Goal: Complete application form: Complete application form

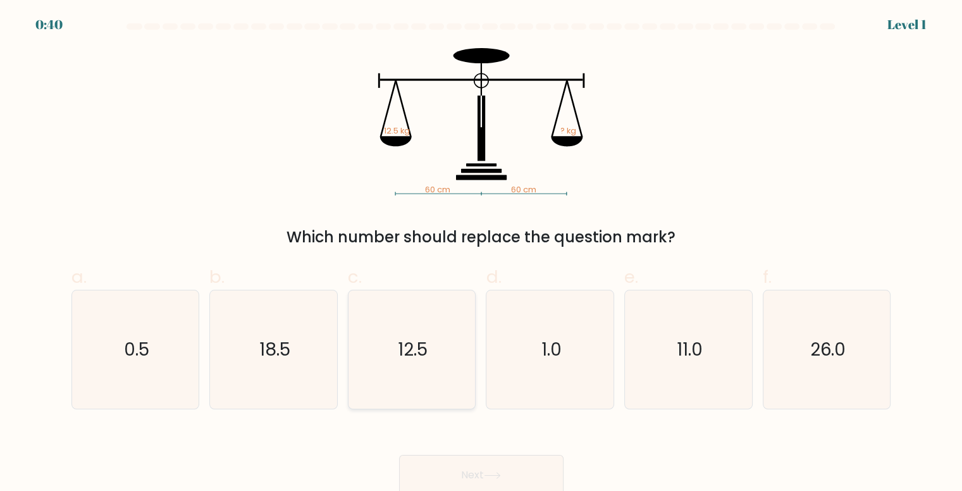
click at [391, 334] on icon "12.5" at bounding box center [412, 349] width 118 height 118
click at [481, 254] on input "c. 12.5" at bounding box center [481, 249] width 1 height 8
radio input "true"
click at [477, 465] on button "Next" at bounding box center [481, 475] width 164 height 40
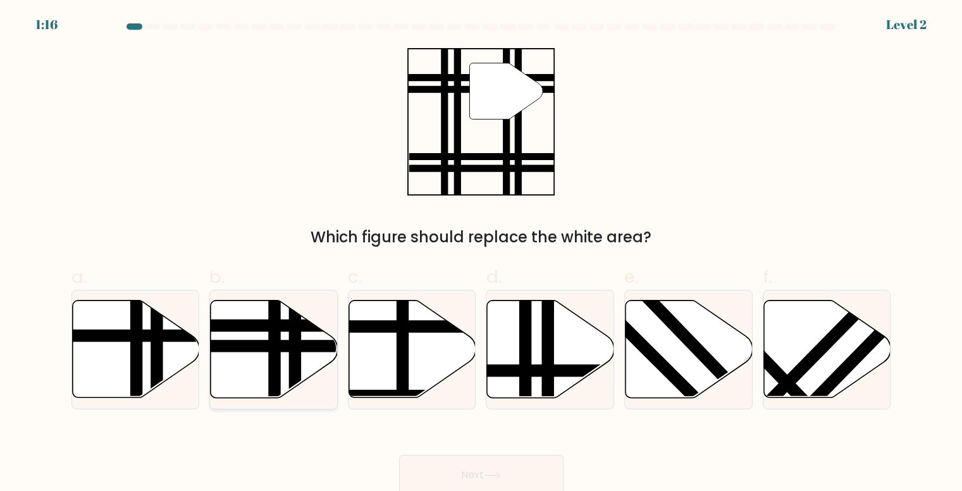
click at [295, 334] on line at bounding box center [295, 402] width 0 height 256
click at [481, 254] on input "b." at bounding box center [481, 249] width 1 height 8
radio input "true"
click at [477, 459] on button "Next" at bounding box center [481, 475] width 164 height 40
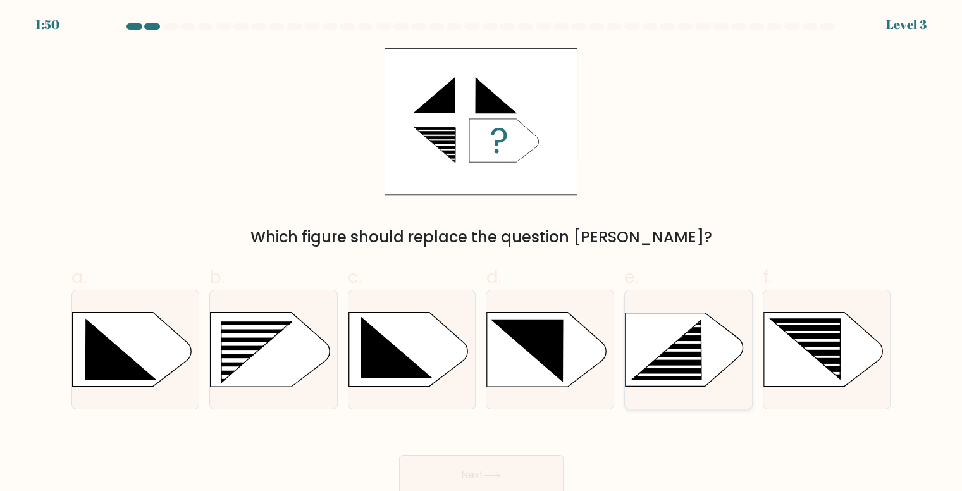
click at [673, 345] on icon at bounding box center [667, 350] width 70 height 58
click at [482, 254] on input "e." at bounding box center [481, 249] width 1 height 8
radio input "true"
click at [496, 473] on icon at bounding box center [492, 475] width 17 height 7
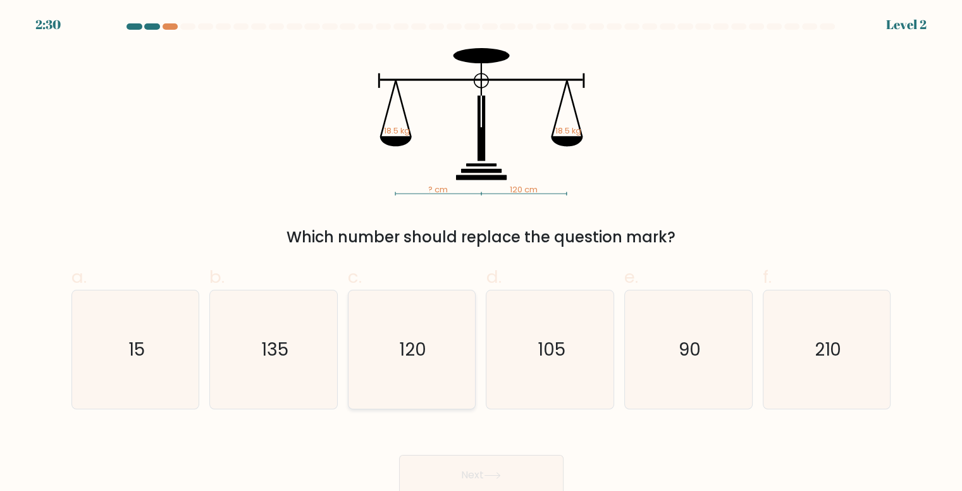
click at [434, 362] on icon "120" at bounding box center [412, 349] width 118 height 118
click at [481, 254] on input "c. 120" at bounding box center [481, 249] width 1 height 8
radio input "true"
click at [484, 475] on button "Next" at bounding box center [481, 475] width 164 height 40
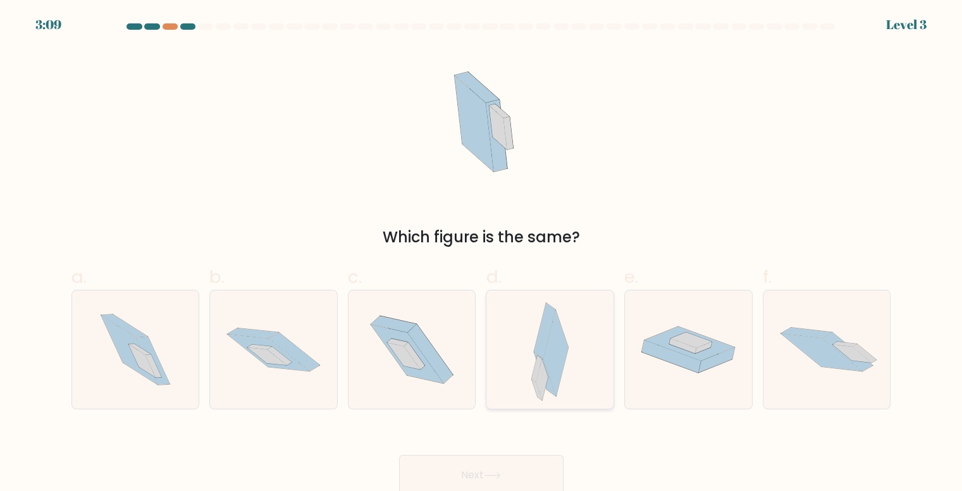
click at [579, 336] on div at bounding box center [550, 349] width 128 height 119
click at [482, 254] on input "d." at bounding box center [481, 249] width 1 height 8
radio input "true"
click at [458, 478] on button "Next" at bounding box center [481, 475] width 164 height 40
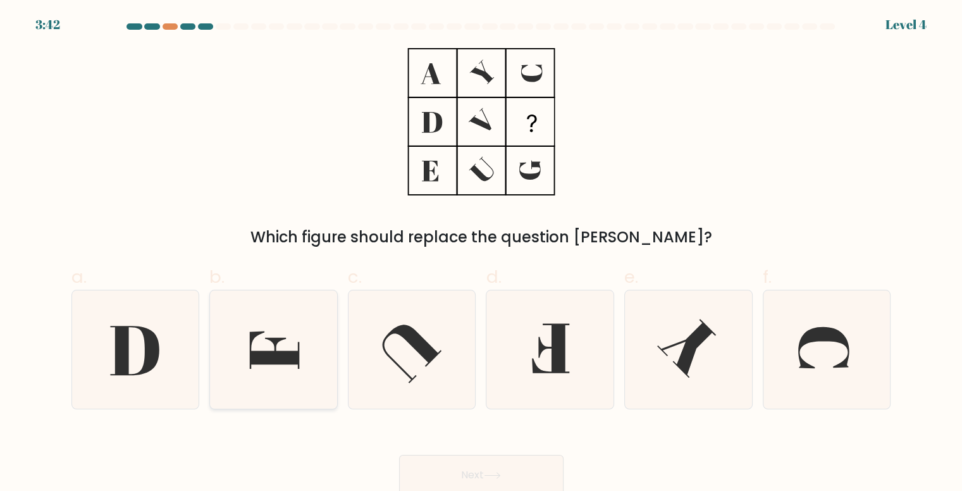
click at [264, 358] on icon at bounding box center [274, 349] width 49 height 37
click at [481, 254] on input "b." at bounding box center [481, 249] width 1 height 8
radio input "true"
click at [485, 468] on button "Next" at bounding box center [481, 475] width 164 height 40
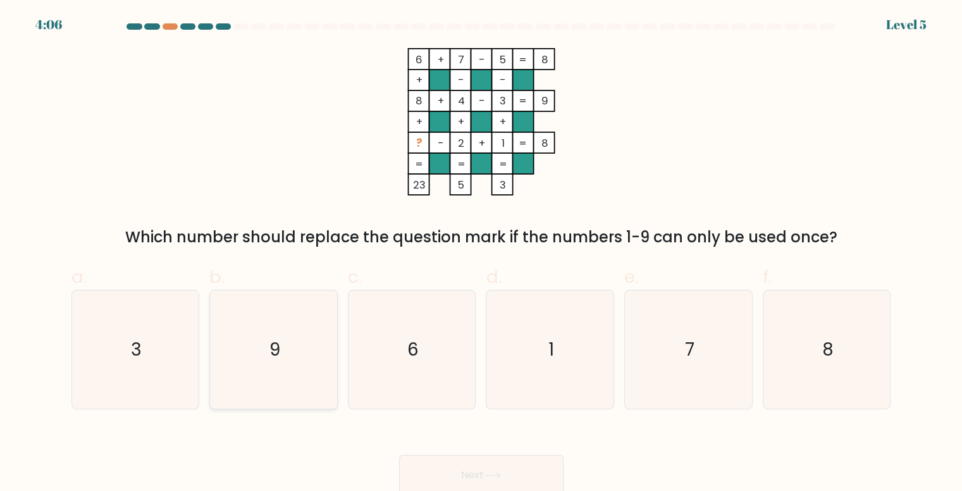
click at [324, 329] on icon "9" at bounding box center [273, 349] width 118 height 118
click at [481, 254] on input "b. 9" at bounding box center [481, 249] width 1 height 8
radio input "true"
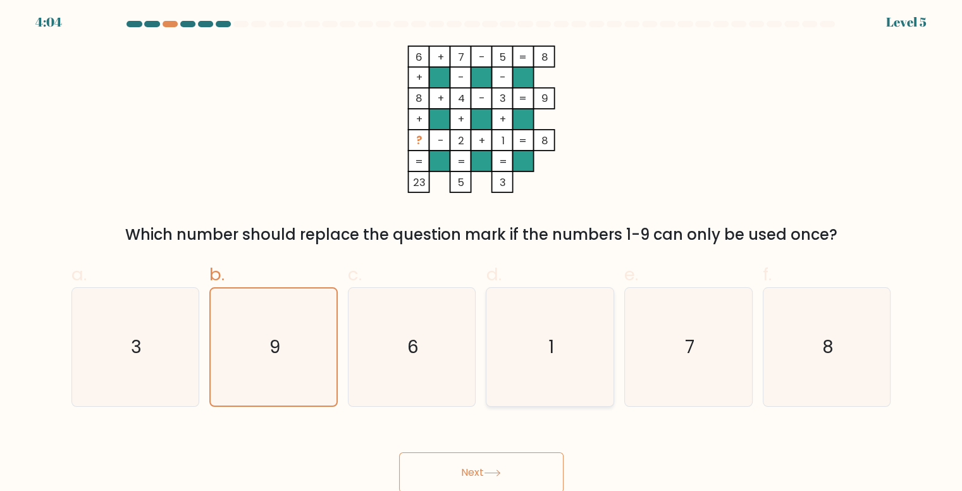
scroll to position [5, 0]
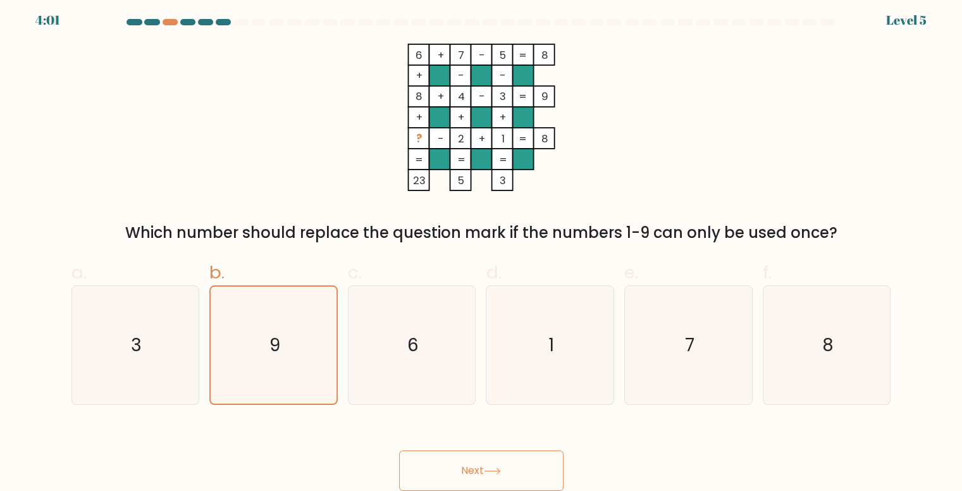
click at [493, 467] on icon at bounding box center [492, 470] width 17 height 7
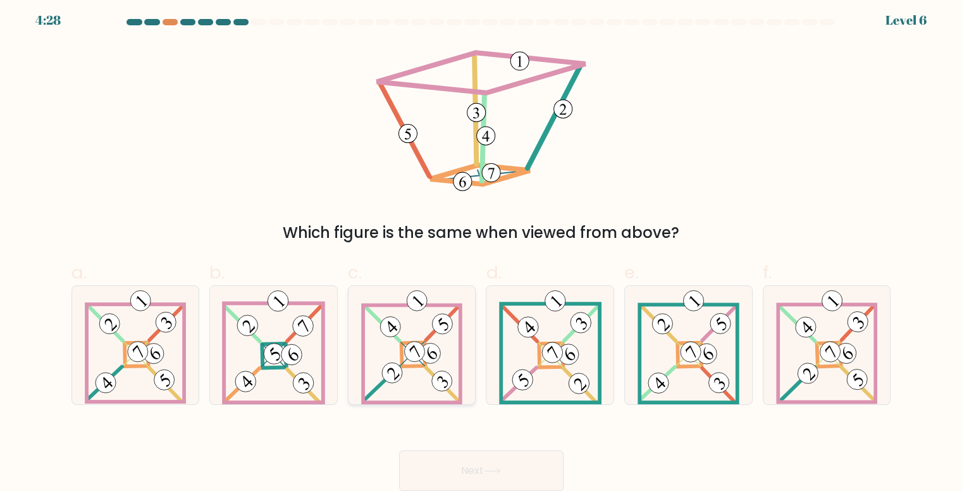
click at [438, 349] on 891 at bounding box center [430, 353] width 28 height 28
click at [481, 249] on input "c." at bounding box center [481, 245] width 1 height 8
radio input "true"
click at [479, 463] on button "Next" at bounding box center [481, 470] width 164 height 40
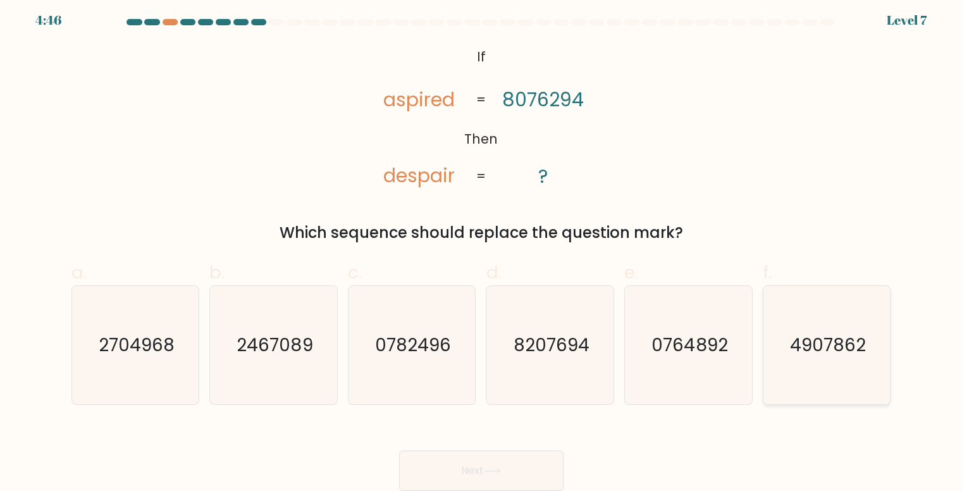
click at [845, 343] on text "4907862" at bounding box center [828, 345] width 76 height 25
click at [482, 249] on input "f. 4907862" at bounding box center [481, 245] width 1 height 8
radio input "true"
click at [501, 459] on button "Next" at bounding box center [481, 470] width 164 height 40
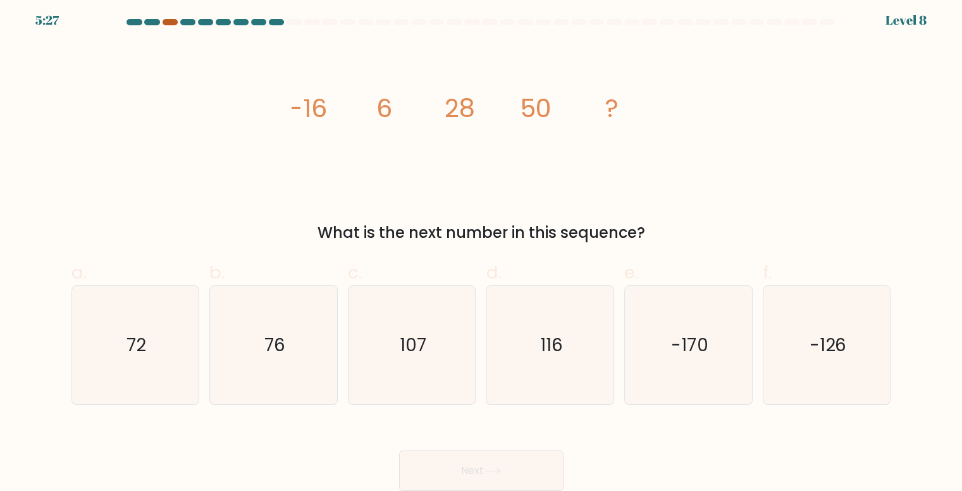
click at [167, 19] on div at bounding box center [169, 22] width 15 height 6
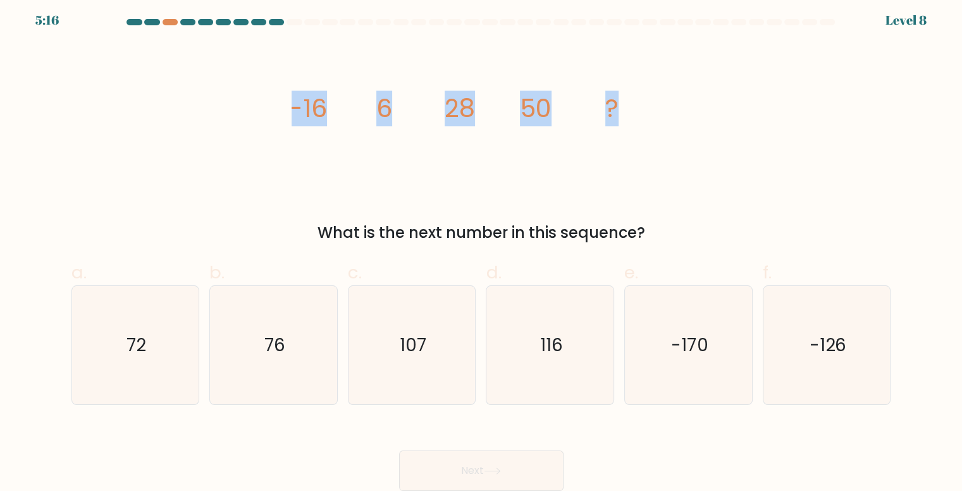
drag, startPoint x: 350, startPoint y: 105, endPoint x: 766, endPoint y: 104, distance: 416.7
click at [766, 104] on div "image/svg+xml -16 6 28 50 ? What is the next number in this sequence?" at bounding box center [481, 144] width 835 height 200
copy g "-16 6 28 50 ?"
click at [706, 181] on div "image/svg+xml -16 6 28 50 ? What is the next number in this sequence?" at bounding box center [481, 144] width 835 height 200
click at [168, 332] on icon "72" at bounding box center [136, 345] width 118 height 118
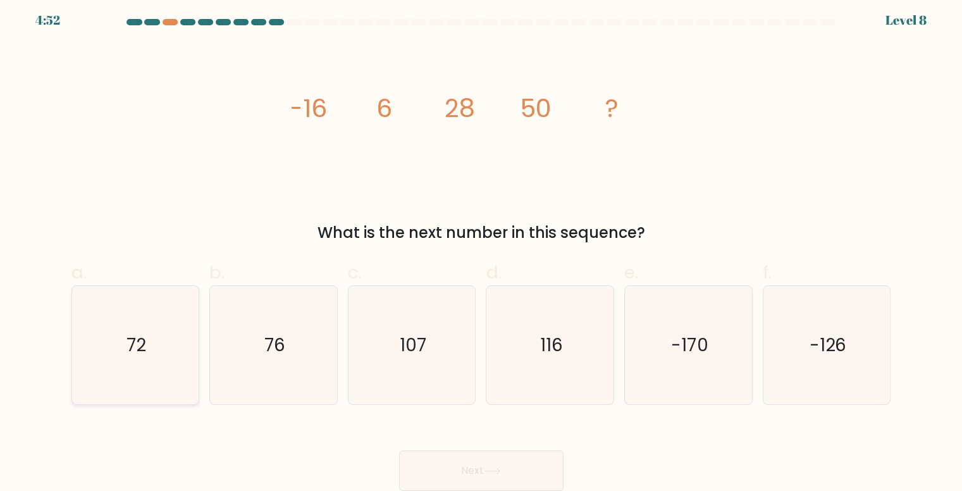
click at [481, 249] on input "a. 72" at bounding box center [481, 245] width 1 height 8
radio input "true"
click at [446, 464] on button "Next" at bounding box center [481, 470] width 164 height 40
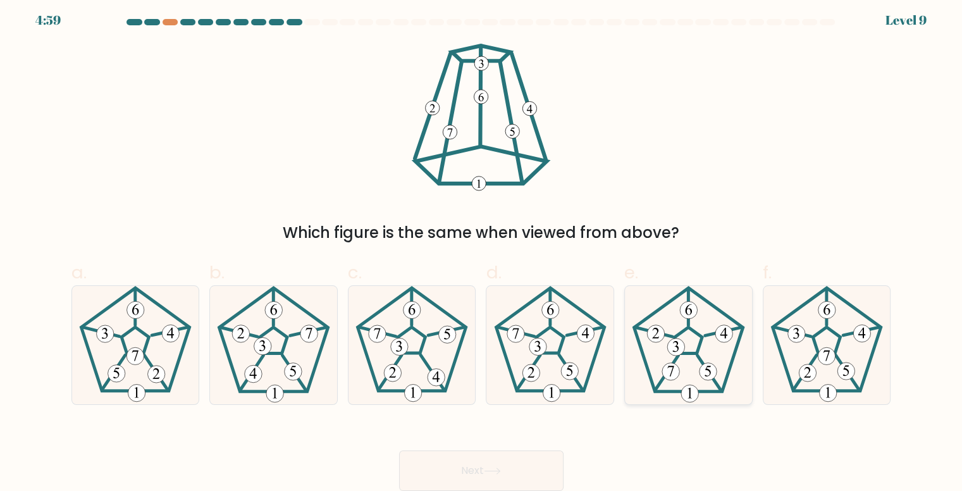
click at [691, 341] on icon at bounding box center [688, 345] width 118 height 118
click at [482, 249] on input "e." at bounding box center [481, 245] width 1 height 8
radio input "true"
click at [499, 462] on button "Next" at bounding box center [481, 470] width 164 height 40
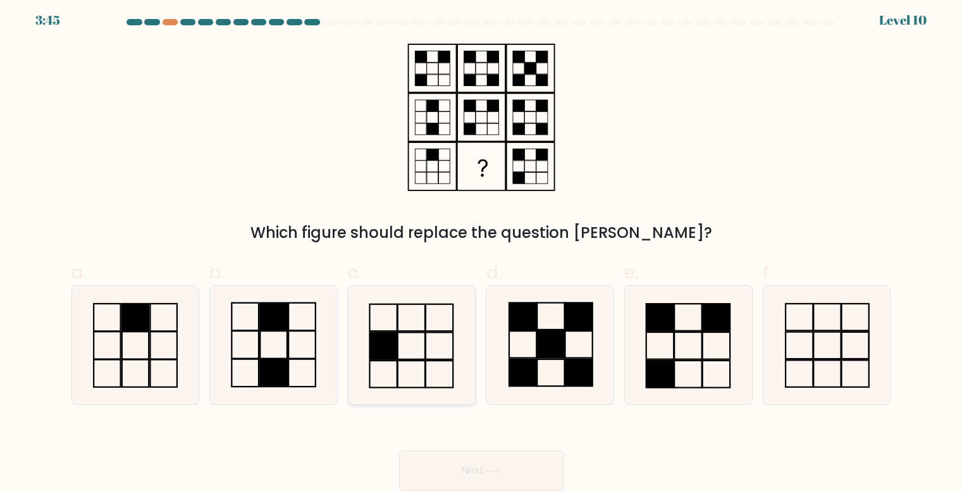
click at [426, 331] on rect at bounding box center [439, 317] width 27 height 27
click at [481, 249] on input "c." at bounding box center [481, 245] width 1 height 8
radio input "true"
click at [505, 461] on button "Next" at bounding box center [481, 470] width 164 height 40
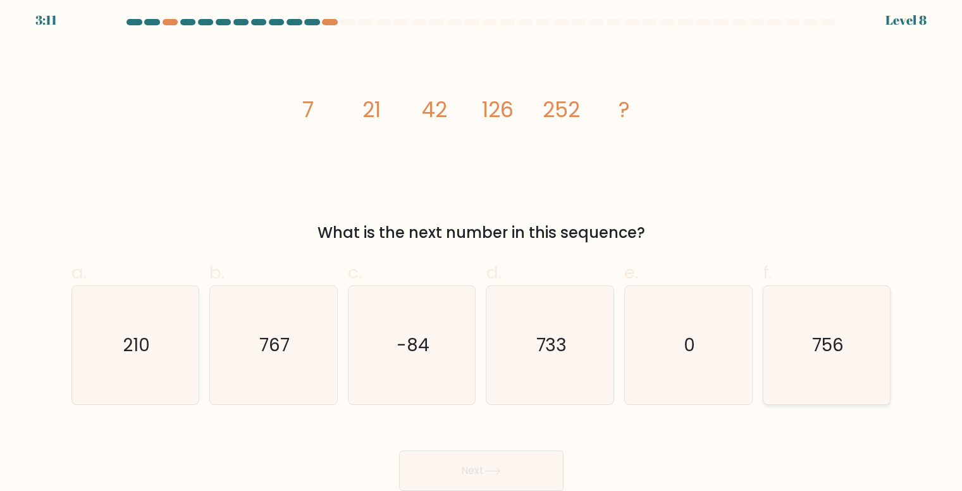
click at [864, 340] on icon "756" at bounding box center [827, 345] width 118 height 118
click at [482, 249] on input "f. 756" at bounding box center [481, 245] width 1 height 8
radio input "true"
click at [511, 456] on button "Next" at bounding box center [481, 470] width 164 height 40
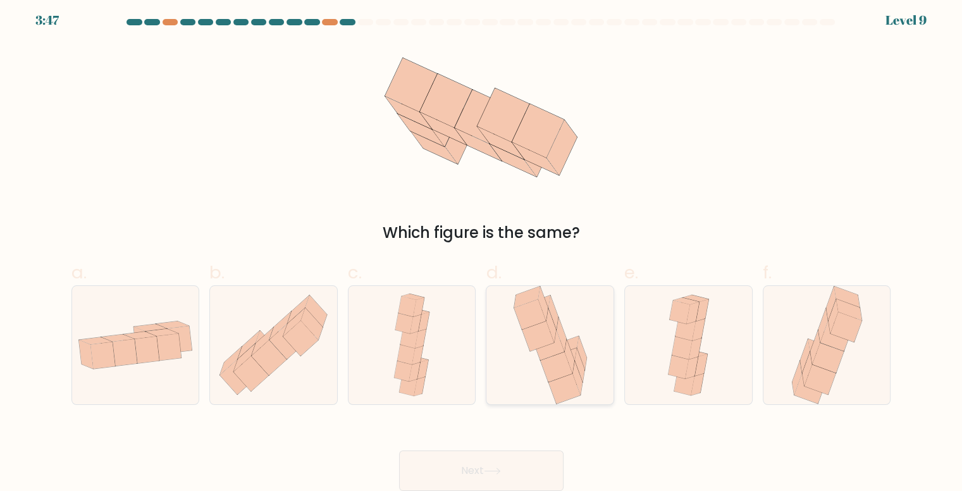
click at [591, 357] on div at bounding box center [550, 344] width 128 height 119
click at [482, 249] on input "d." at bounding box center [481, 245] width 1 height 8
radio input "true"
click at [505, 471] on button "Next" at bounding box center [481, 470] width 164 height 40
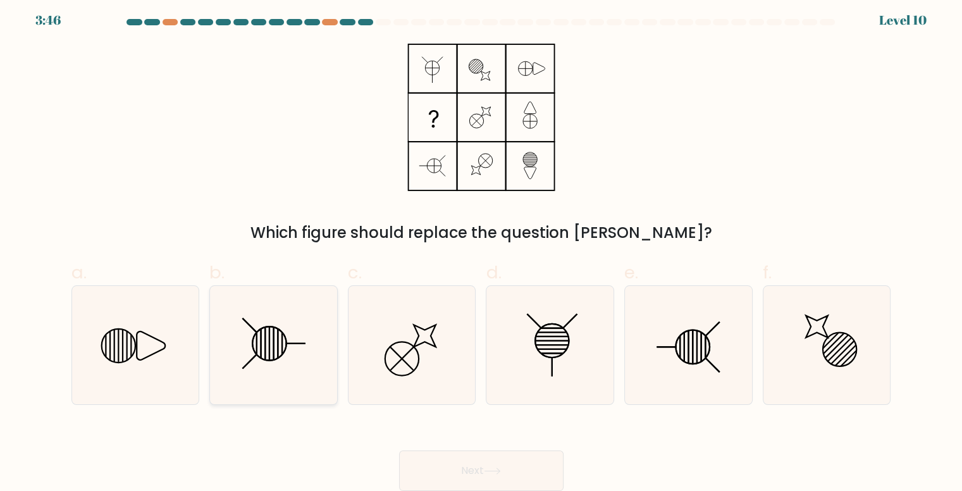
drag, startPoint x: 283, startPoint y: 328, endPoint x: 494, endPoint y: 451, distance: 244.3
click at [283, 328] on icon at bounding box center [273, 345] width 118 height 118
click at [481, 249] on input "b." at bounding box center [481, 245] width 1 height 8
radio input "true"
click at [492, 465] on button "Next" at bounding box center [481, 470] width 164 height 40
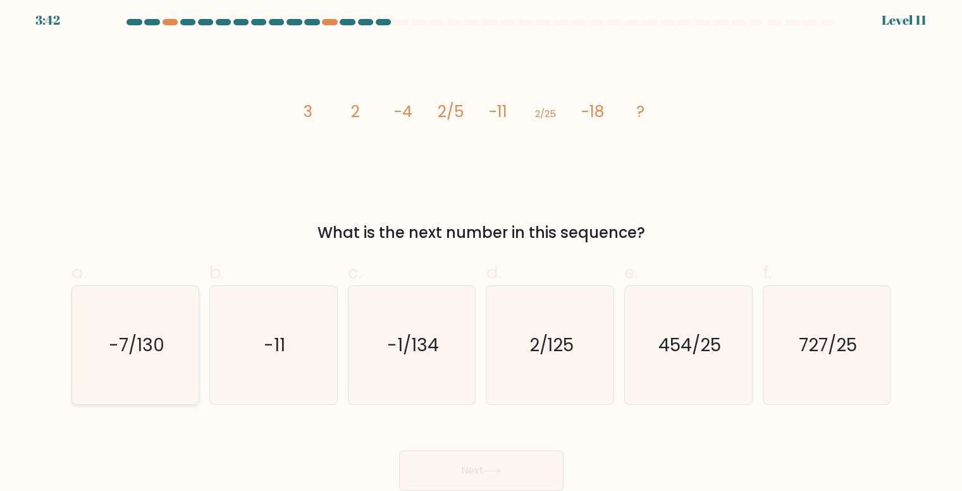
click at [185, 312] on icon "-7/130" at bounding box center [136, 345] width 118 height 118
click at [481, 249] on input "a. -7/130" at bounding box center [481, 245] width 1 height 8
radio input "true"
click at [484, 464] on button "Next" at bounding box center [481, 470] width 164 height 40
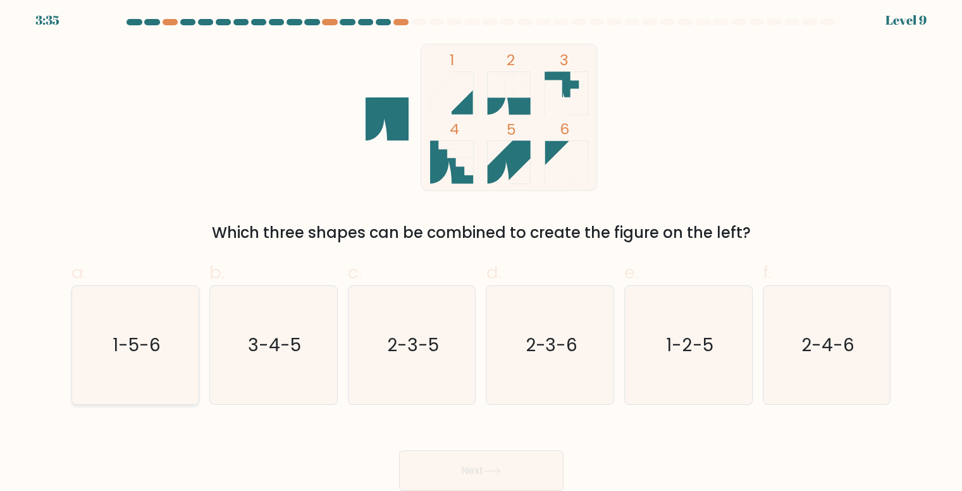
click at [169, 322] on icon "1-5-6" at bounding box center [136, 345] width 118 height 118
click at [481, 249] on input "a. 1-5-6" at bounding box center [481, 245] width 1 height 8
radio input "true"
click at [455, 466] on button "Next" at bounding box center [481, 470] width 164 height 40
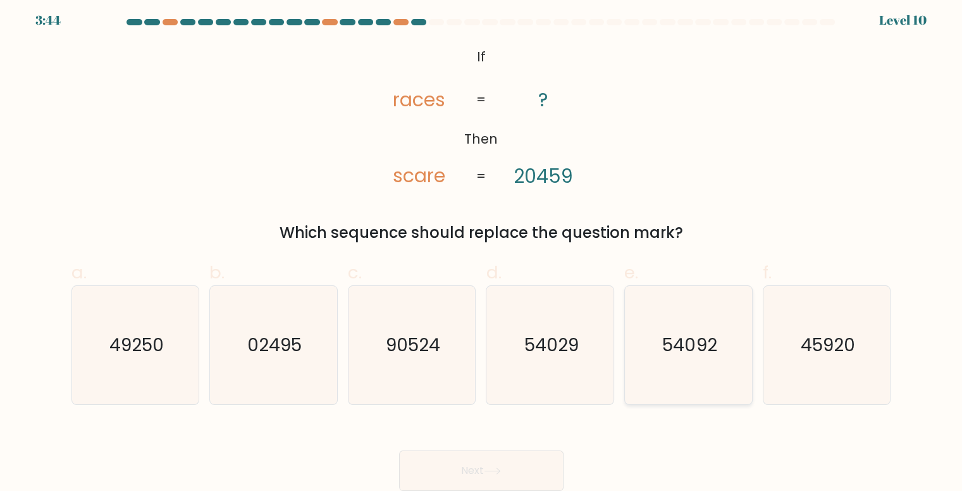
click at [682, 340] on text "54092" at bounding box center [689, 345] width 54 height 25
click at [482, 249] on input "e. 54092" at bounding box center [481, 245] width 1 height 8
radio input "true"
click at [516, 461] on button "Next" at bounding box center [481, 470] width 164 height 40
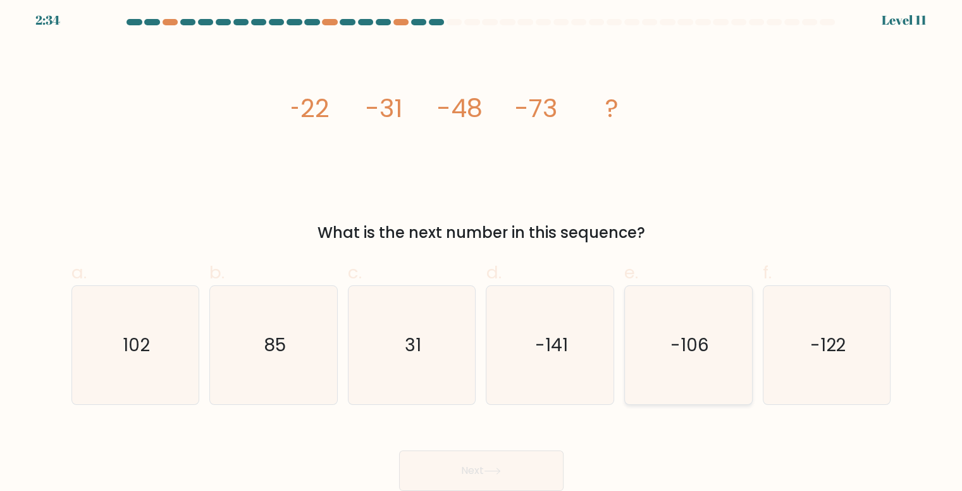
click at [683, 336] on text "-106" at bounding box center [689, 345] width 39 height 25
click at [482, 249] on input "e. -106" at bounding box center [481, 245] width 1 height 8
radio input "true"
click at [511, 466] on button "Next" at bounding box center [481, 470] width 164 height 40
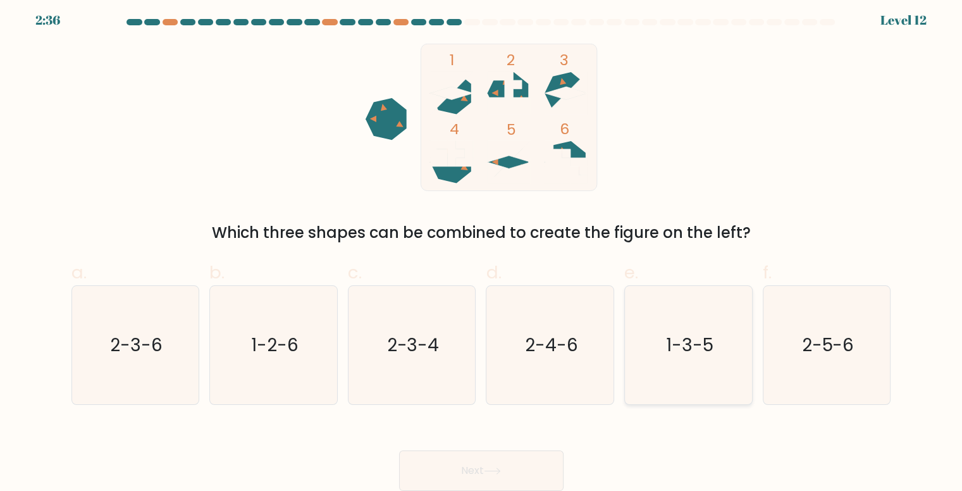
click at [699, 345] on text "1-3-5" at bounding box center [689, 345] width 47 height 25
click at [482, 249] on input "e. 1-3-5" at bounding box center [481, 245] width 1 height 8
radio input "true"
click at [494, 458] on button "Next" at bounding box center [481, 470] width 164 height 40
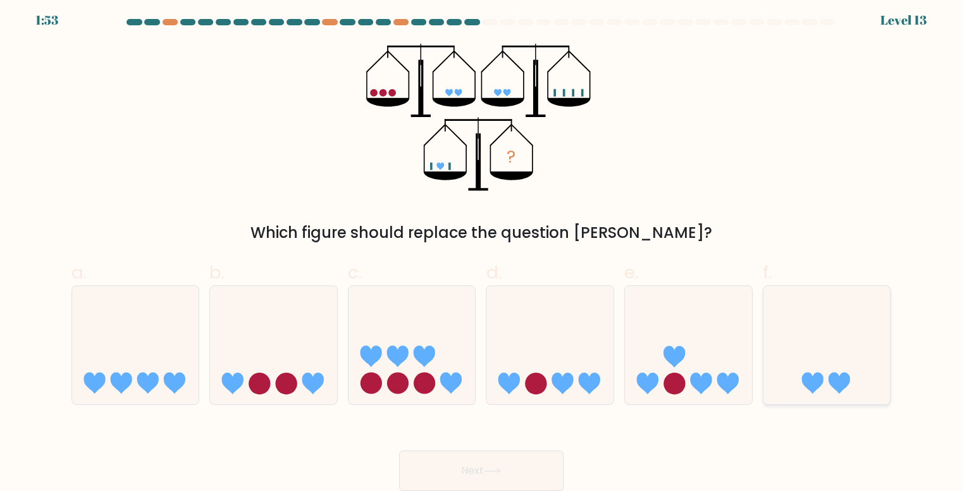
click at [817, 358] on icon at bounding box center [826, 344] width 127 height 105
click at [482, 249] on input "f." at bounding box center [481, 245] width 1 height 8
radio input "true"
click at [561, 369] on icon at bounding box center [549, 344] width 127 height 105
click at [482, 249] on input "d." at bounding box center [481, 245] width 1 height 8
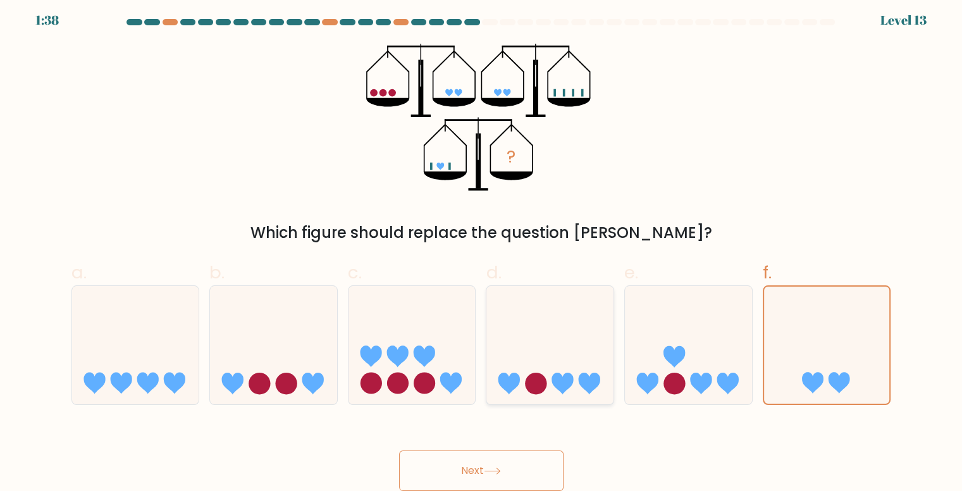
radio input "true"
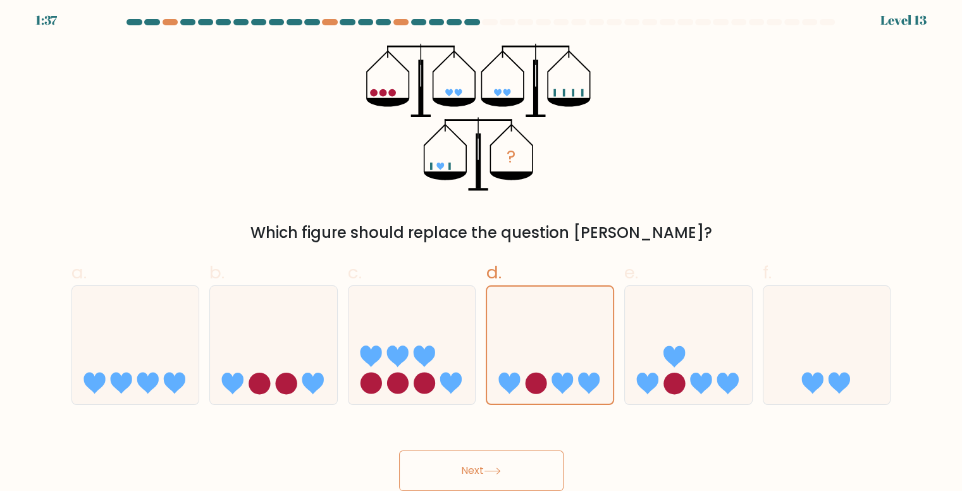
click at [498, 458] on button "Next" at bounding box center [481, 470] width 164 height 40
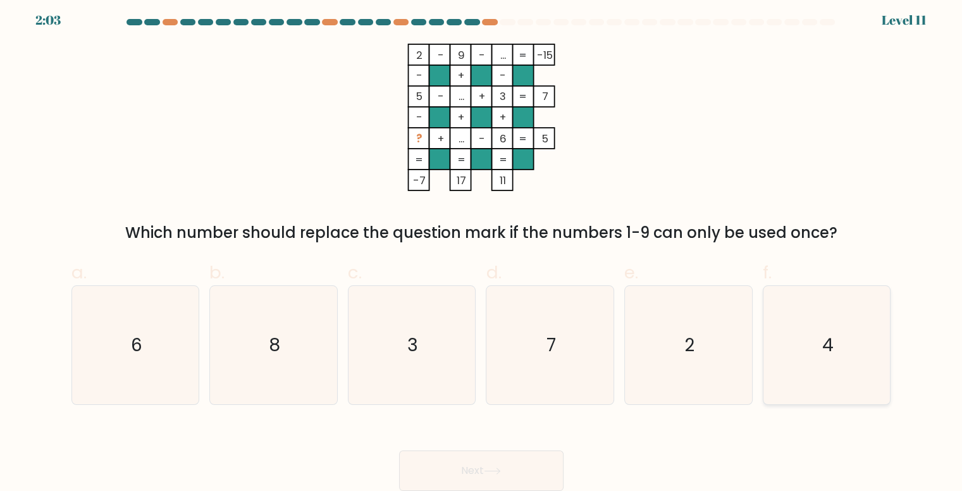
click at [850, 360] on icon "4" at bounding box center [827, 345] width 118 height 118
click at [482, 249] on input "f. 4" at bounding box center [481, 245] width 1 height 8
radio input "true"
click at [468, 468] on button "Next" at bounding box center [481, 470] width 164 height 40
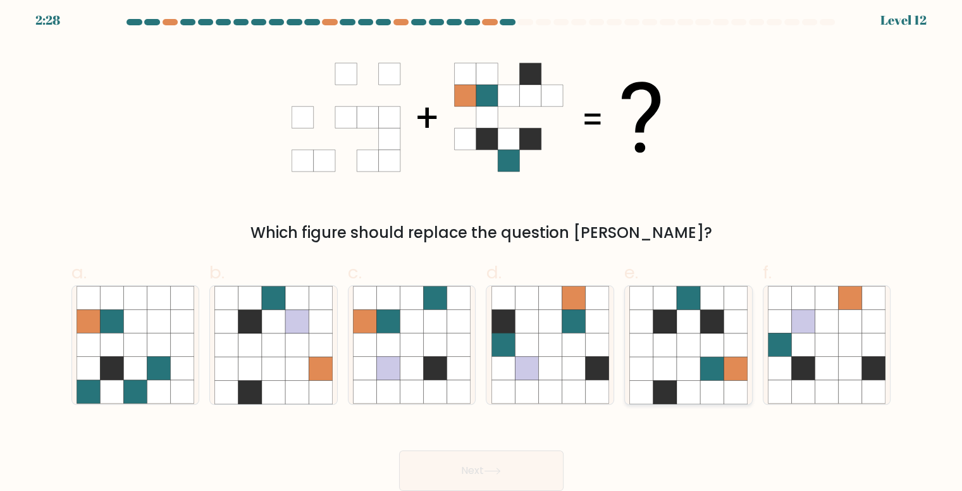
click at [713, 355] on icon at bounding box center [711, 344] width 23 height 23
click at [482, 249] on input "e." at bounding box center [481, 245] width 1 height 8
radio input "true"
click at [465, 477] on button "Next" at bounding box center [481, 470] width 164 height 40
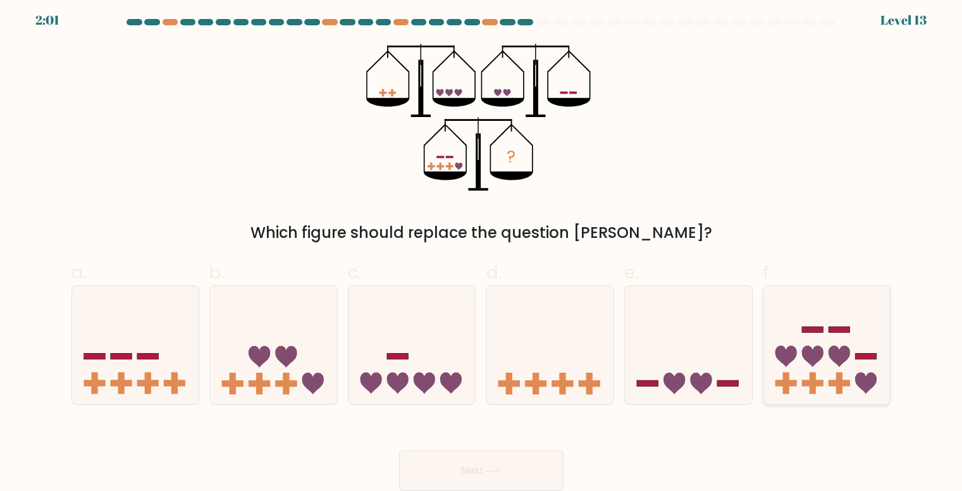
click at [794, 357] on icon at bounding box center [785, 356] width 21 height 21
click at [482, 249] on input "f." at bounding box center [481, 245] width 1 height 8
radio input "true"
click at [455, 456] on button "Next" at bounding box center [481, 470] width 164 height 40
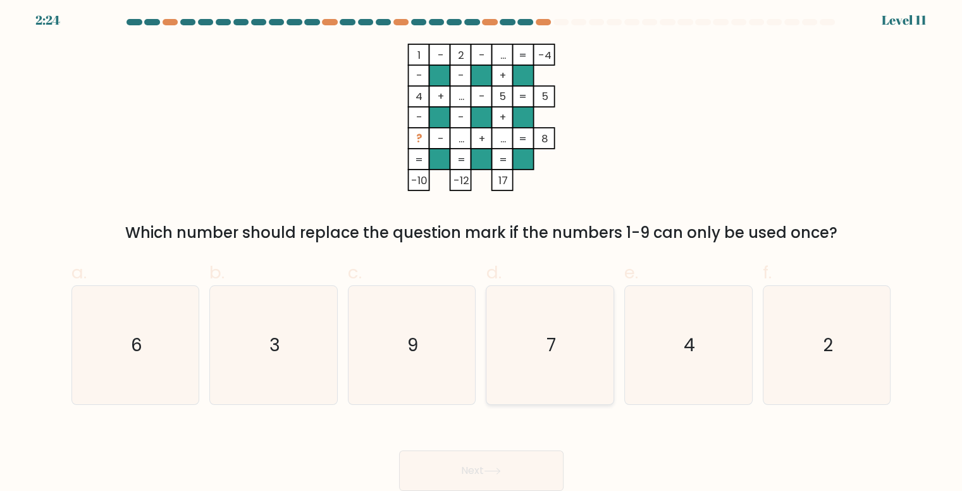
click at [538, 350] on icon "7" at bounding box center [550, 345] width 118 height 118
click at [482, 249] on input "d. 7" at bounding box center [481, 245] width 1 height 8
radio input "true"
click at [493, 482] on button "Next" at bounding box center [481, 470] width 164 height 40
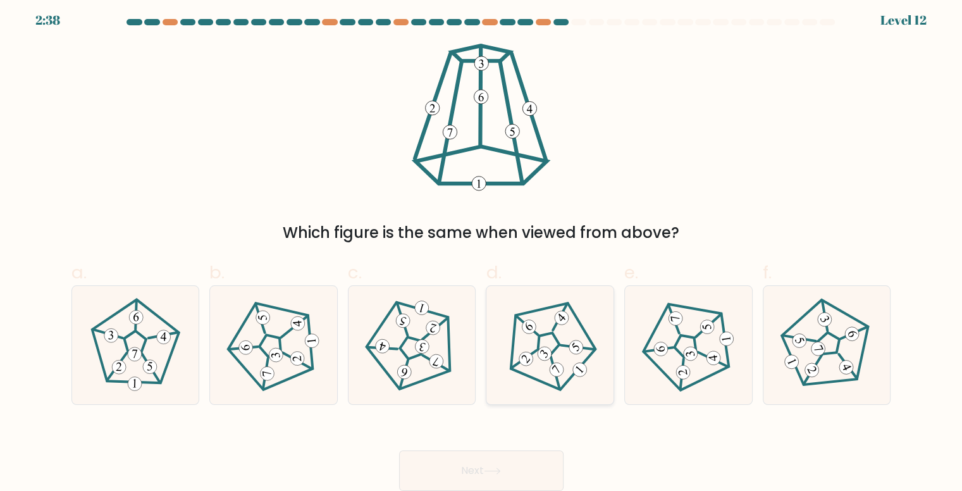
click at [554, 346] on icon at bounding box center [550, 345] width 94 height 94
click at [482, 249] on input "d." at bounding box center [481, 245] width 1 height 8
radio input "true"
click at [517, 470] on button "Next" at bounding box center [481, 470] width 164 height 40
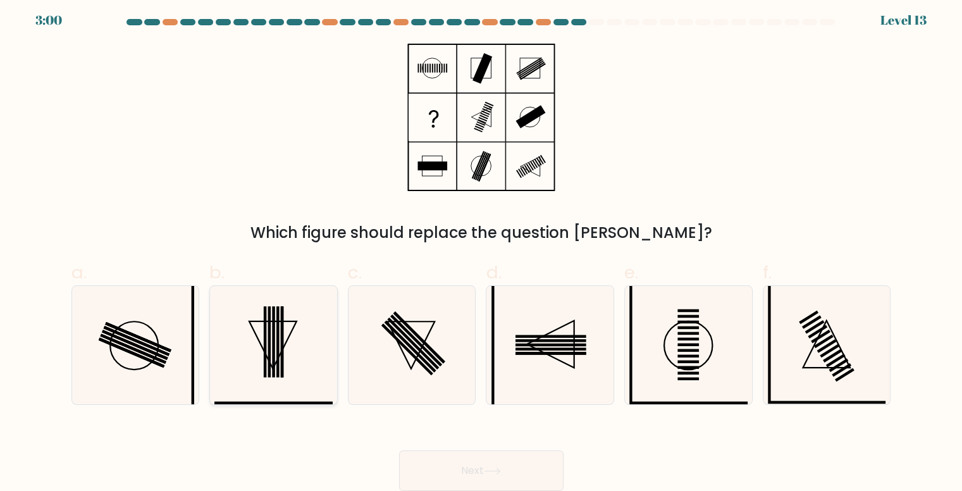
click at [300, 385] on icon at bounding box center [273, 345] width 118 height 118
click at [481, 249] on input "b." at bounding box center [481, 245] width 1 height 8
radio input "true"
click at [460, 460] on button "Next" at bounding box center [481, 470] width 164 height 40
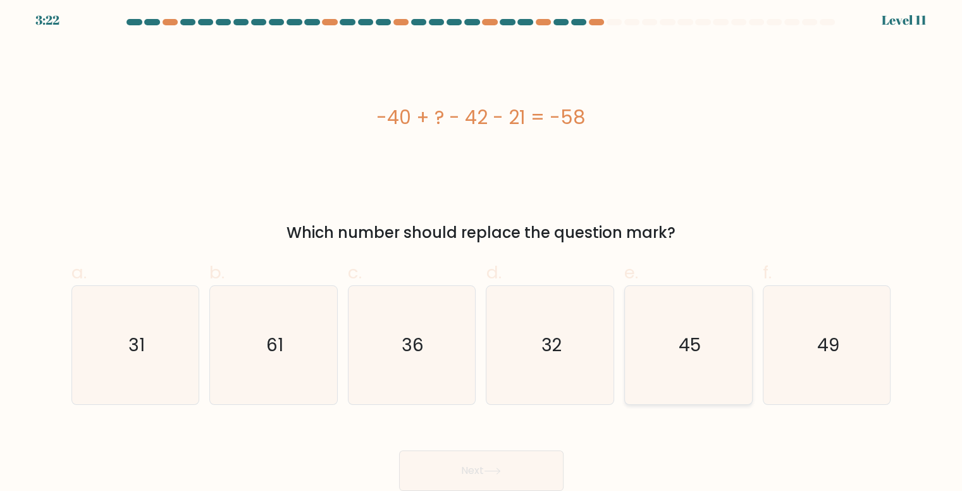
click at [713, 321] on icon "45" at bounding box center [688, 345] width 118 height 118
click at [482, 249] on input "e. 45" at bounding box center [481, 245] width 1 height 8
radio input "true"
click at [456, 488] on button "Next" at bounding box center [481, 470] width 164 height 40
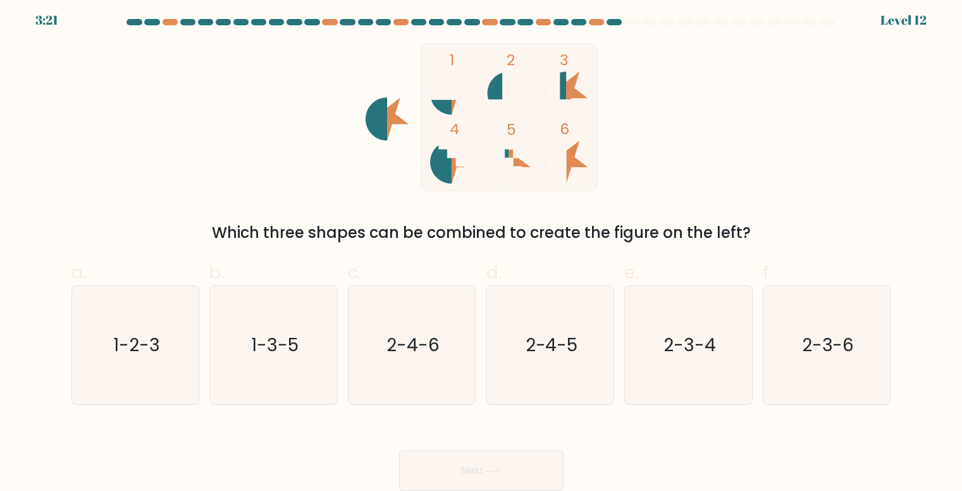
click at [463, 474] on button "Next" at bounding box center [481, 470] width 164 height 40
click at [99, 386] on icon "1-2-3" at bounding box center [136, 345] width 118 height 118
click at [481, 249] on input "a. 1-2-3" at bounding box center [481, 245] width 1 height 8
radio input "true"
click at [475, 462] on button "Next" at bounding box center [481, 470] width 164 height 40
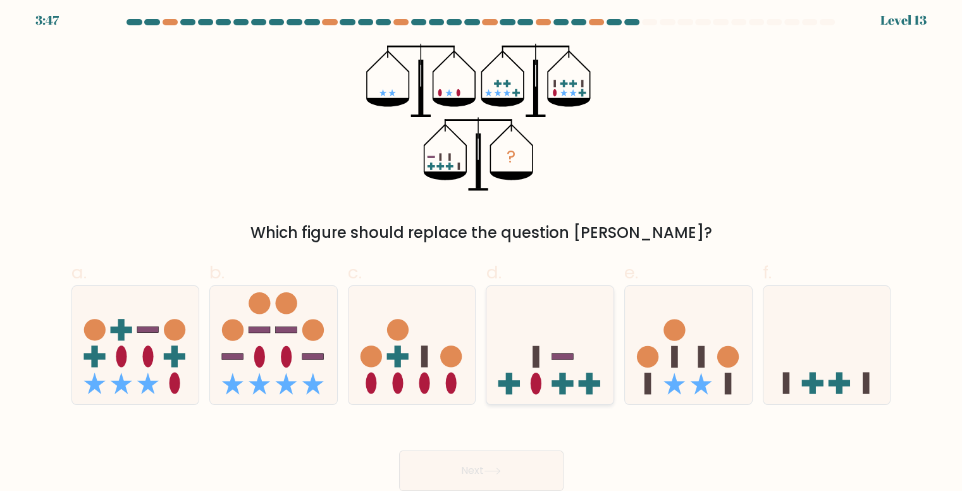
click at [592, 358] on icon at bounding box center [549, 344] width 127 height 105
click at [482, 249] on input "d." at bounding box center [481, 245] width 1 height 8
radio input "true"
click at [513, 474] on button "Next" at bounding box center [481, 470] width 164 height 40
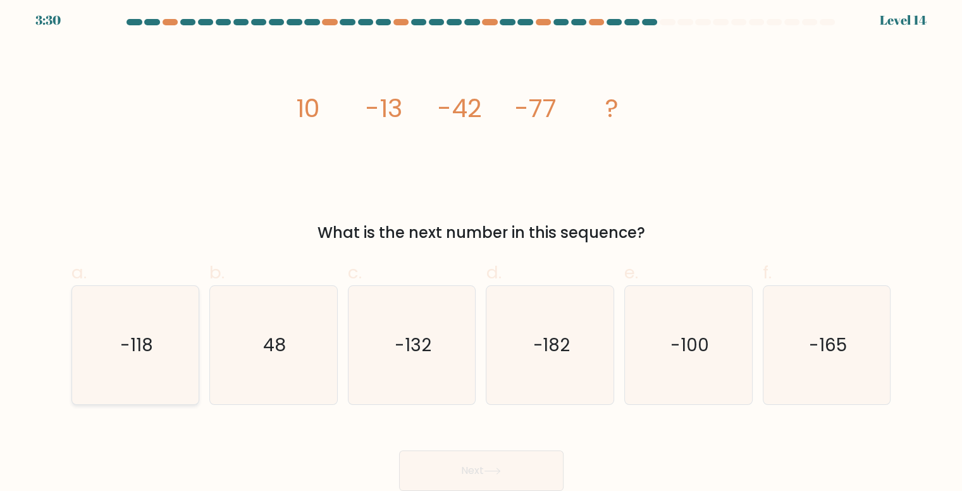
drag, startPoint x: 141, startPoint y: 319, endPoint x: 154, endPoint y: 325, distance: 13.9
click at [142, 321] on icon "-118" at bounding box center [136, 345] width 118 height 118
click at [481, 249] on input "a. -118" at bounding box center [481, 245] width 1 height 8
radio input "true"
click at [463, 465] on button "Next" at bounding box center [481, 470] width 164 height 40
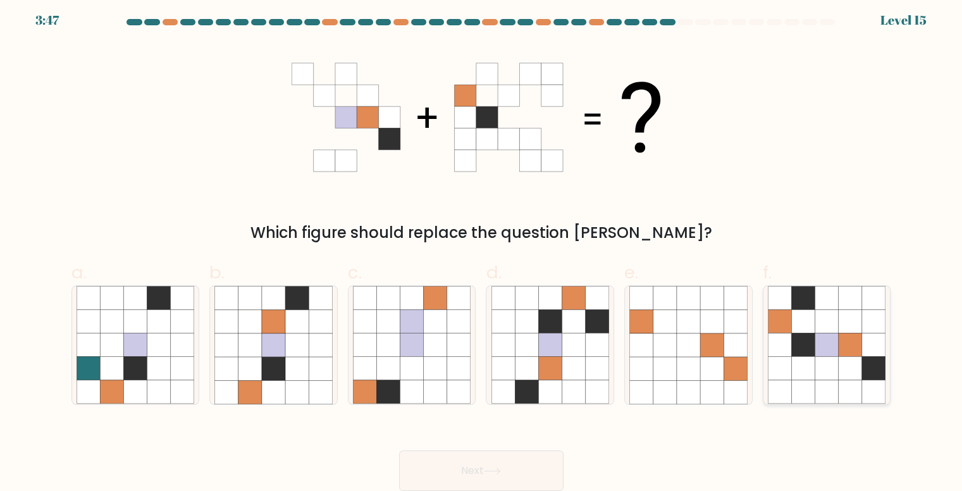
click at [847, 368] on icon at bounding box center [849, 368] width 23 height 23
click at [482, 249] on input "f." at bounding box center [481, 245] width 1 height 8
radio input "true"
click at [482, 474] on button "Next" at bounding box center [481, 470] width 164 height 40
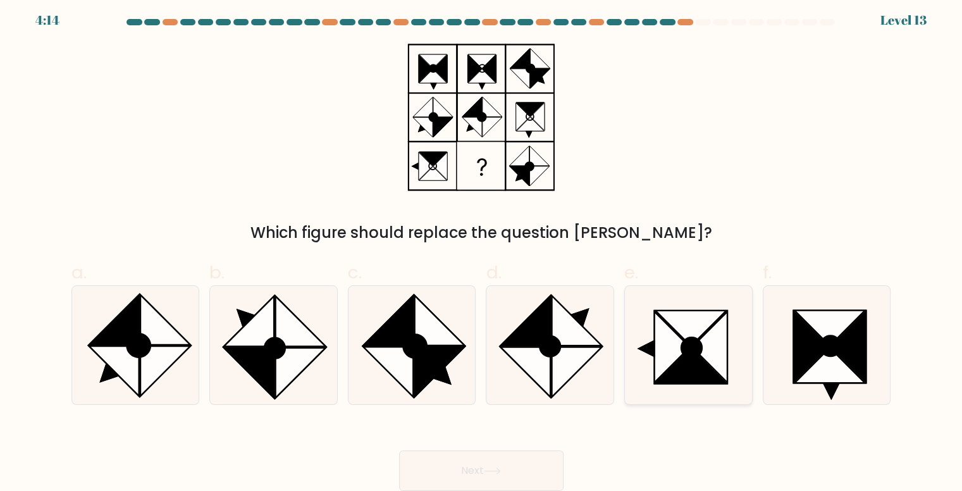
click at [682, 346] on icon at bounding box center [692, 348] width 20 height 20
click at [482, 249] on input "e." at bounding box center [481, 245] width 1 height 8
radio input "true"
click at [519, 463] on button "Next" at bounding box center [481, 470] width 164 height 40
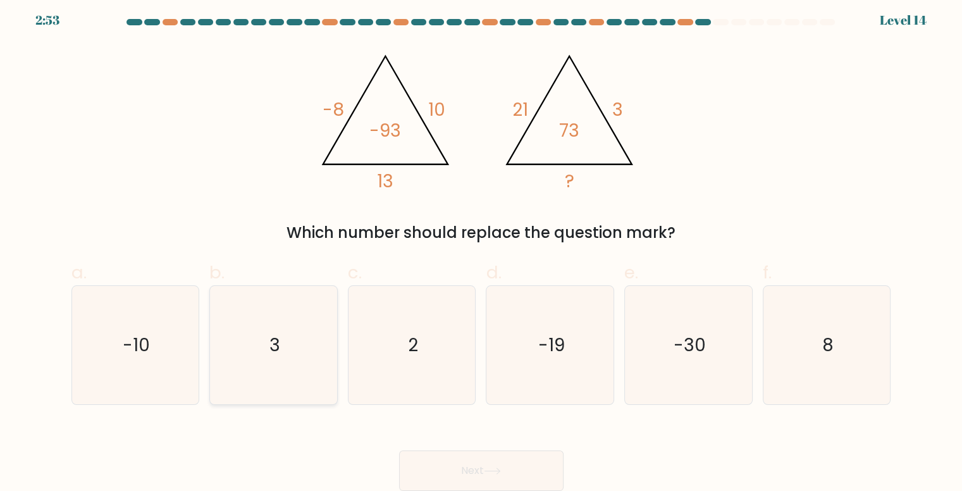
click at [301, 329] on icon "3" at bounding box center [273, 345] width 118 height 118
click at [481, 249] on input "b. 3" at bounding box center [481, 245] width 1 height 8
radio input "true"
click at [437, 468] on button "Next" at bounding box center [481, 470] width 164 height 40
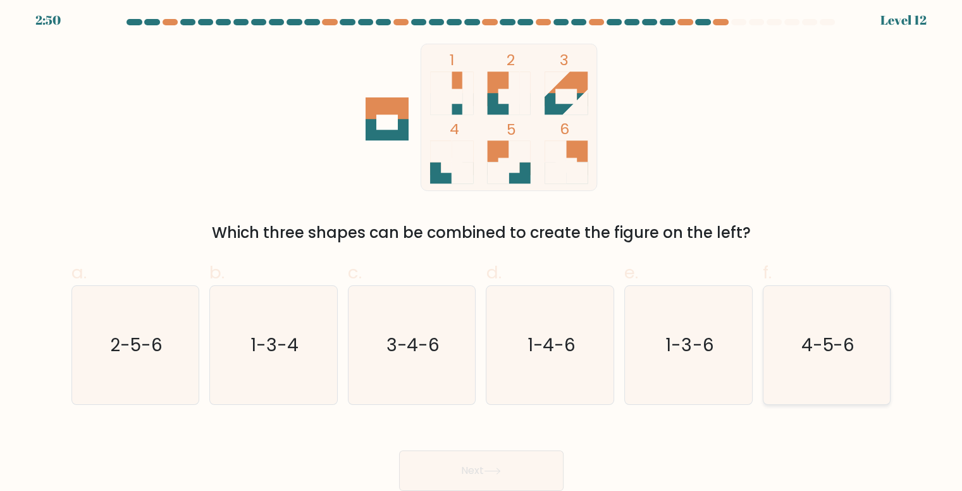
click at [816, 329] on icon "4-5-6" at bounding box center [827, 345] width 118 height 118
click at [482, 249] on input "f. 4-5-6" at bounding box center [481, 245] width 1 height 8
radio input "true"
click at [529, 472] on button "Next" at bounding box center [481, 470] width 164 height 40
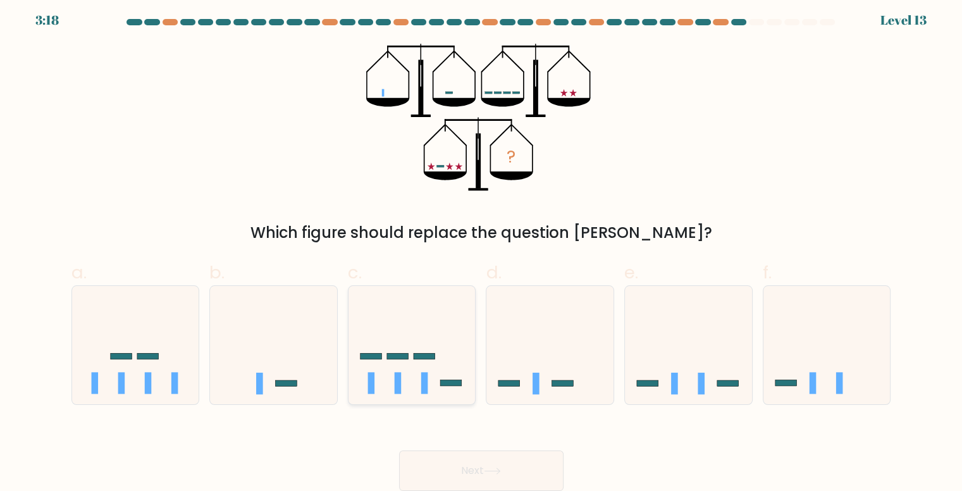
click at [415, 344] on icon at bounding box center [411, 344] width 127 height 105
click at [481, 249] on input "c." at bounding box center [481, 245] width 1 height 8
radio input "true"
click at [518, 464] on button "Next" at bounding box center [481, 470] width 164 height 40
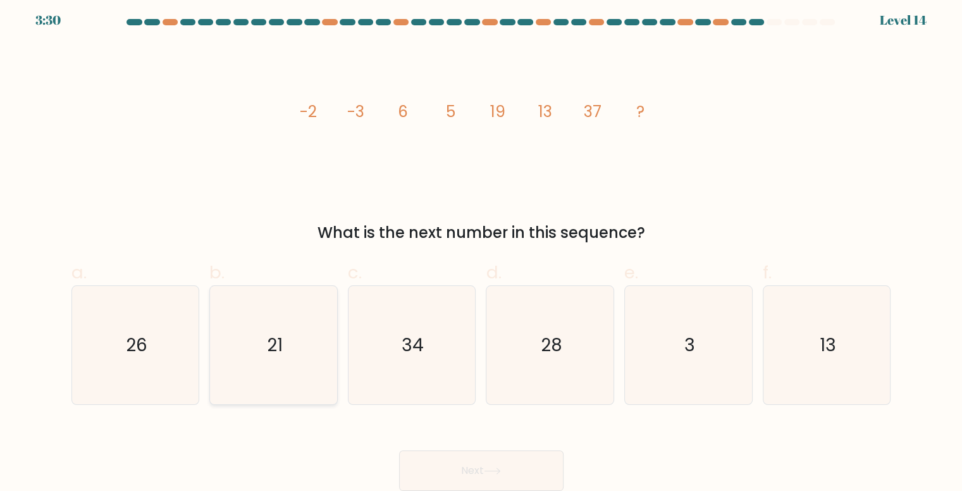
click at [313, 324] on icon "21" at bounding box center [273, 345] width 118 height 118
click at [481, 249] on input "b. 21" at bounding box center [481, 245] width 1 height 8
radio input "true"
click at [558, 489] on button "Next" at bounding box center [481, 470] width 164 height 40
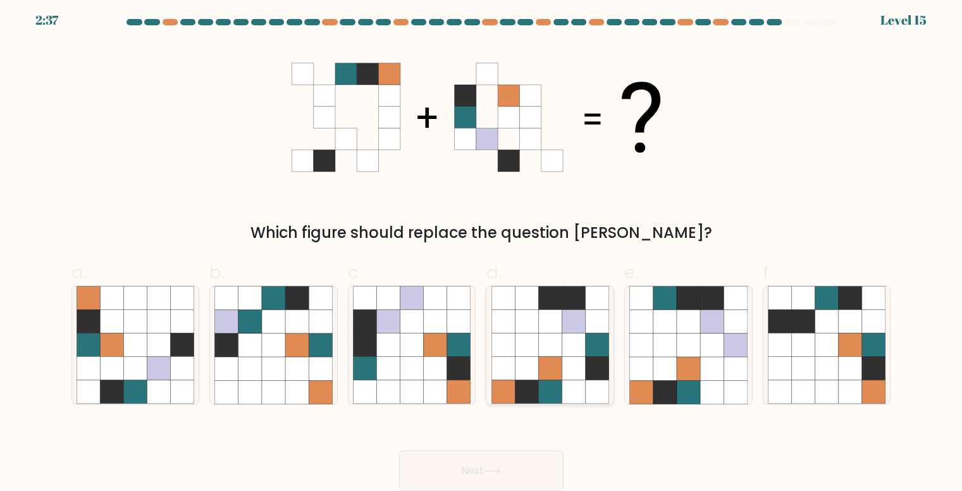
click at [556, 341] on icon at bounding box center [549, 344] width 23 height 23
click at [482, 249] on input "d." at bounding box center [481, 245] width 1 height 8
radio input "true"
click at [508, 460] on button "Next" at bounding box center [481, 470] width 164 height 40
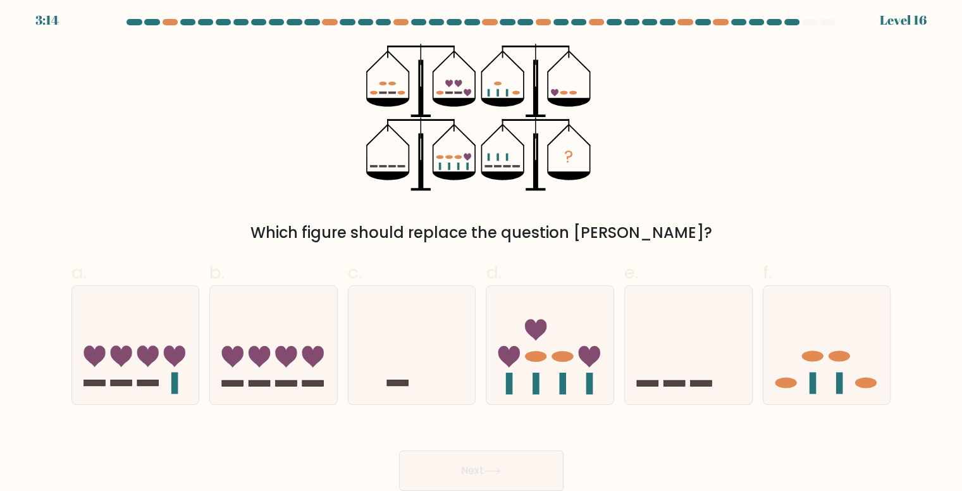
scroll to position [0, 0]
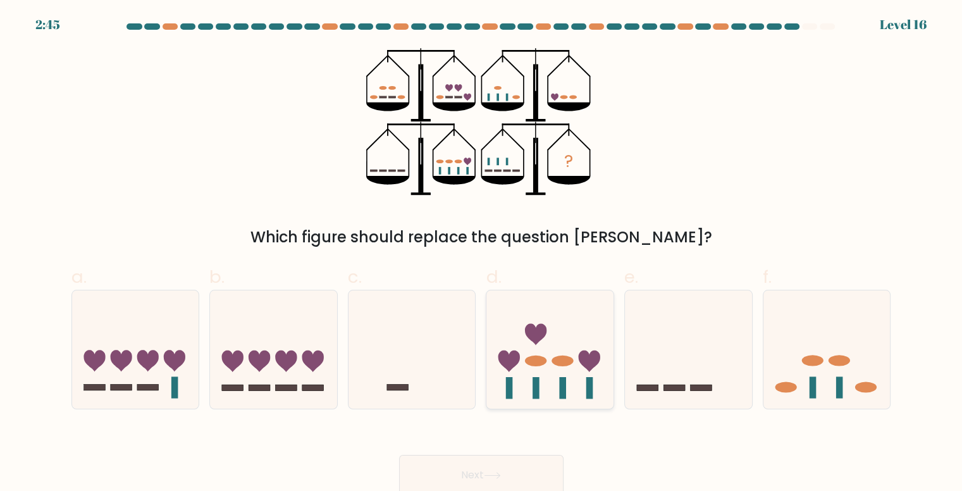
click at [531, 352] on icon at bounding box center [549, 349] width 127 height 105
click at [482, 254] on input "d." at bounding box center [481, 249] width 1 height 8
radio input "true"
click at [506, 460] on button "Next" at bounding box center [481, 475] width 164 height 40
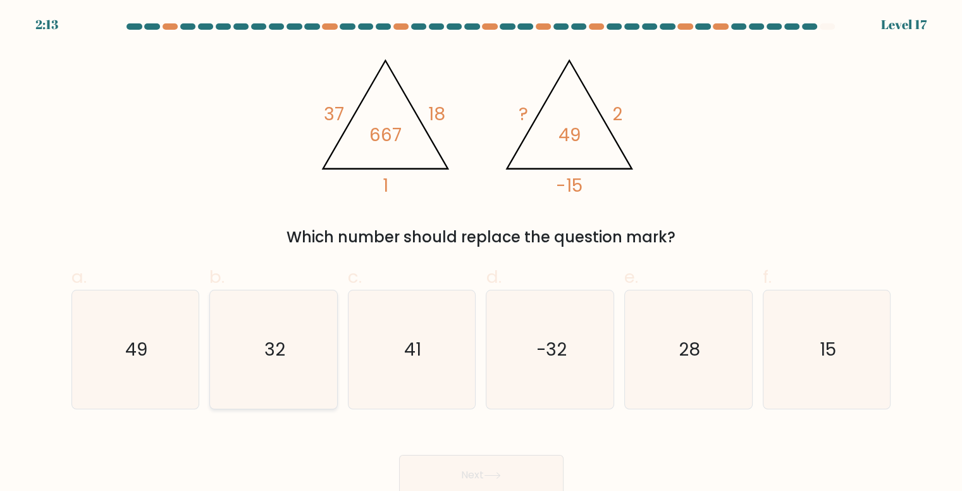
click at [269, 338] on text "32" at bounding box center [274, 349] width 21 height 25
click at [481, 254] on input "b. 32" at bounding box center [481, 249] width 1 height 8
radio input "true"
click at [496, 468] on button "Next" at bounding box center [481, 475] width 164 height 40
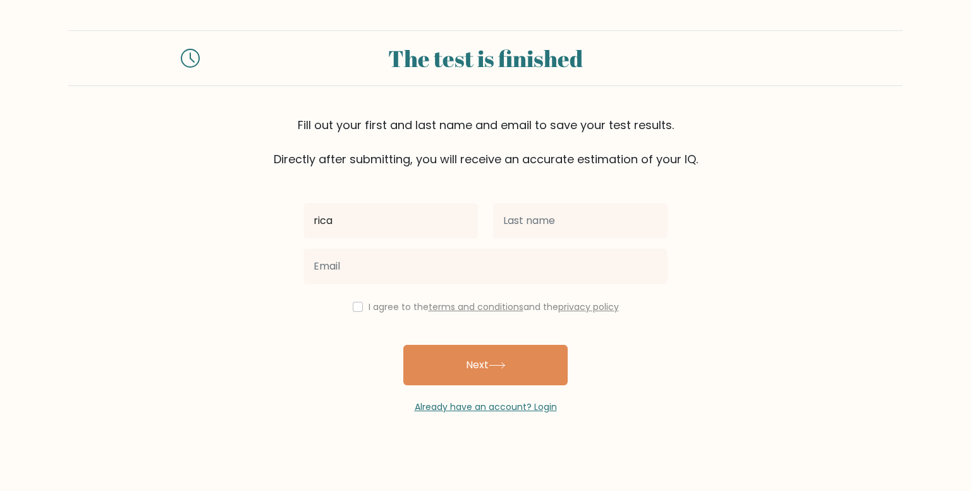
type input "rica"
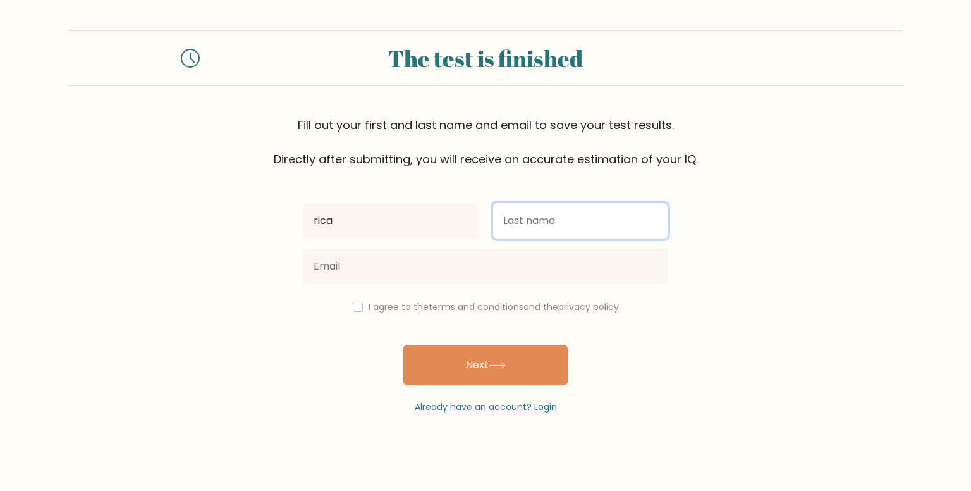
click at [612, 212] on input "text" at bounding box center [580, 220] width 175 height 35
type input "[PERSON_NAME]"
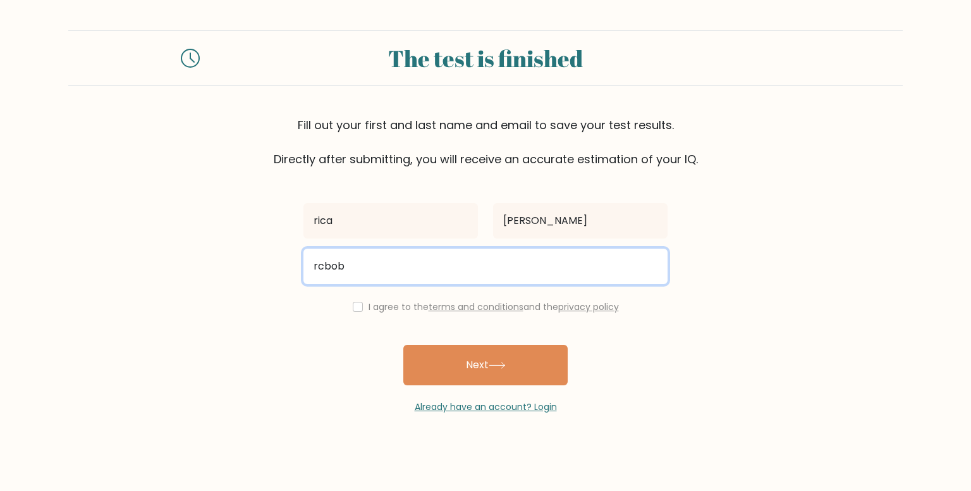
type input "rcbob"
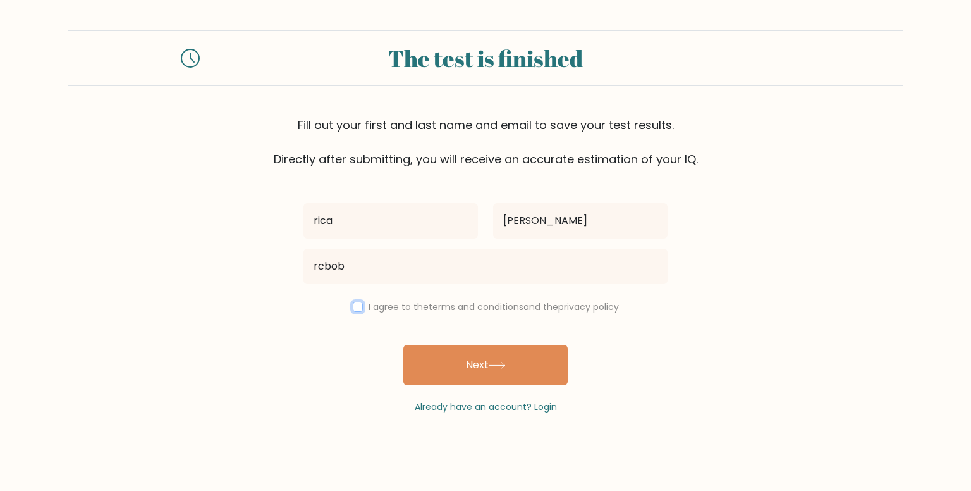
click at [353, 303] on input "checkbox" at bounding box center [358, 307] width 10 height 10
checkbox input "true"
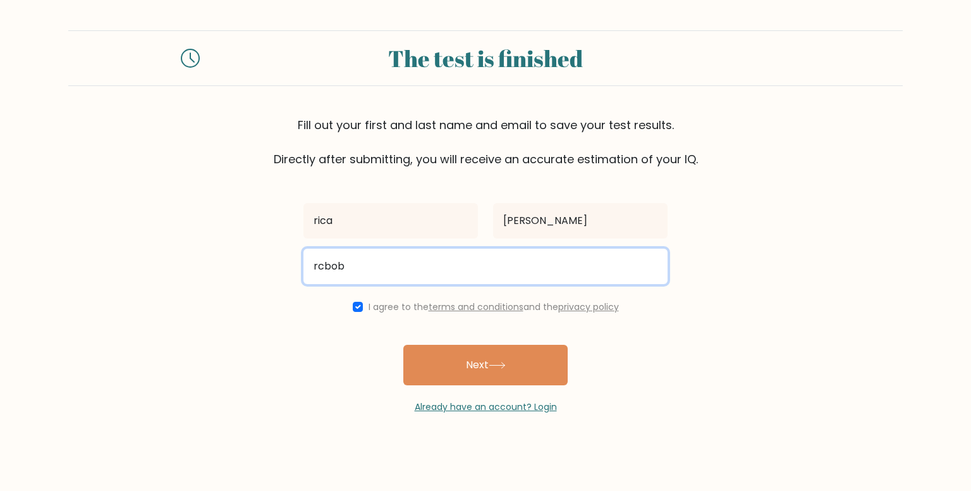
click at [416, 276] on input "rcbob" at bounding box center [485, 265] width 364 height 35
type input "rcbobadilla5@gmail.com"
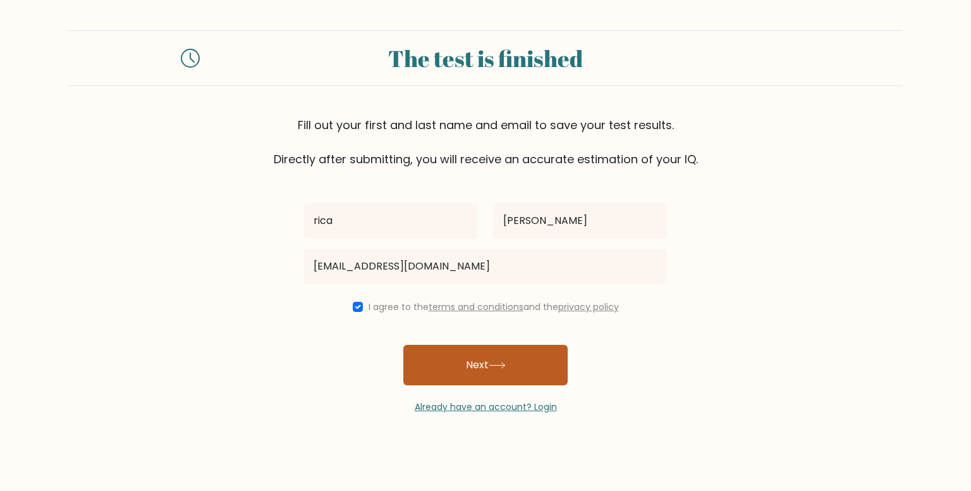
click at [500, 370] on button "Next" at bounding box center [485, 365] width 164 height 40
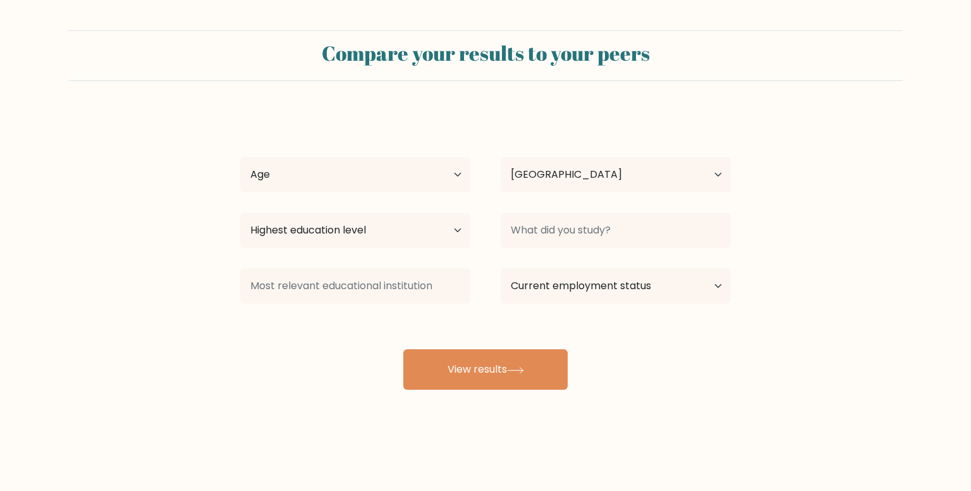
select select "PH"
click at [405, 180] on select "Age Under 18 years old 18-24 years old 25-34 years old 35-44 years old 45-54 ye…" at bounding box center [355, 174] width 230 height 35
select select "18_24"
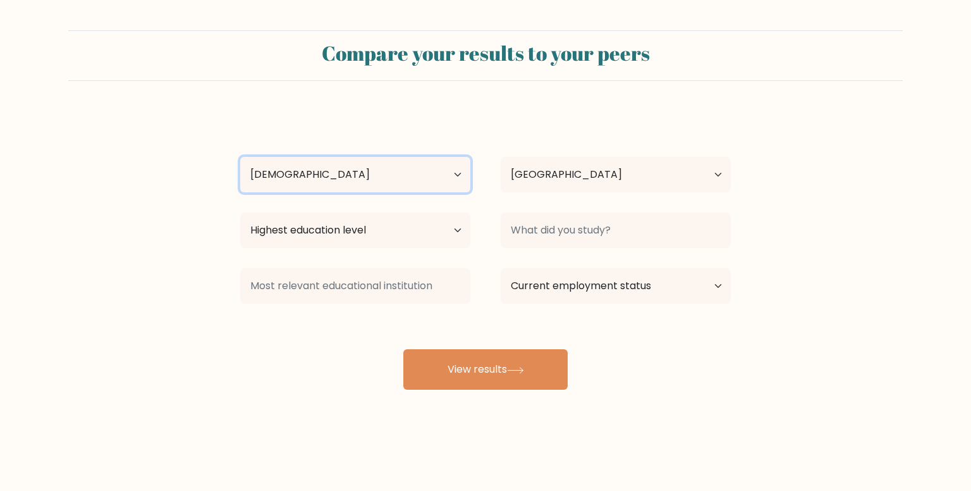
click at [240, 157] on select "Age Under 18 years old 18-24 years old 25-34 years old 35-44 years old 45-54 ye…" at bounding box center [355, 174] width 230 height 35
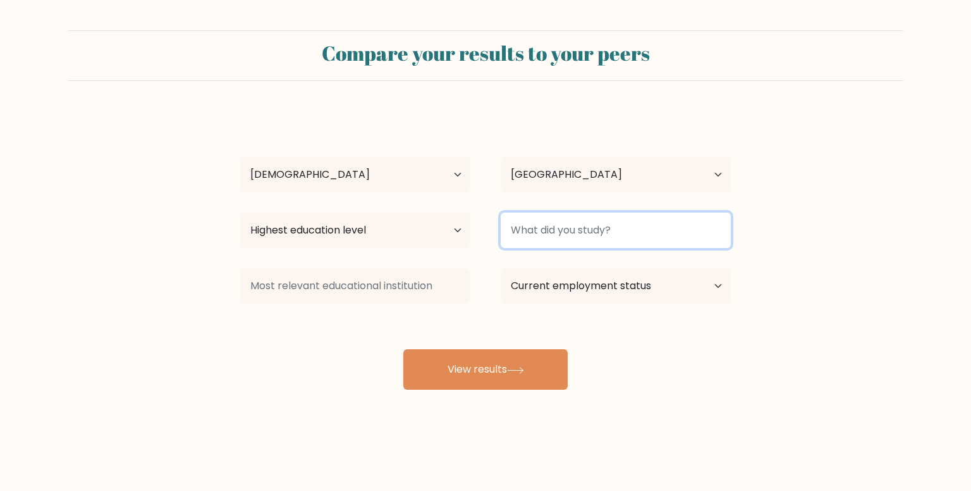
click at [579, 242] on input at bounding box center [616, 229] width 230 height 35
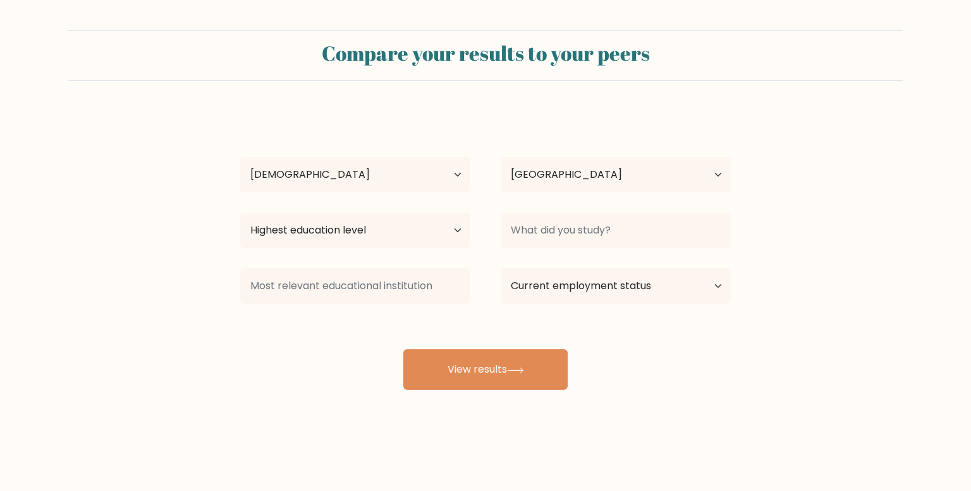
drag, startPoint x: 472, startPoint y: 357, endPoint x: 575, endPoint y: 266, distance: 137.0
click at [568, 279] on div "rica bobadilla Age Under 18 years old 18-24 years old 25-34 years old 35-44 yea…" at bounding box center [486, 250] width 506 height 278
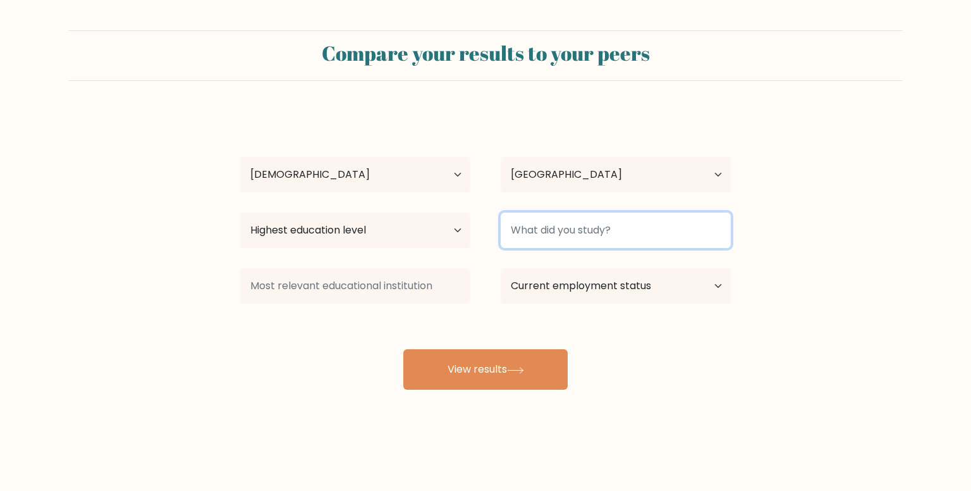
click at [579, 240] on input at bounding box center [616, 229] width 230 height 35
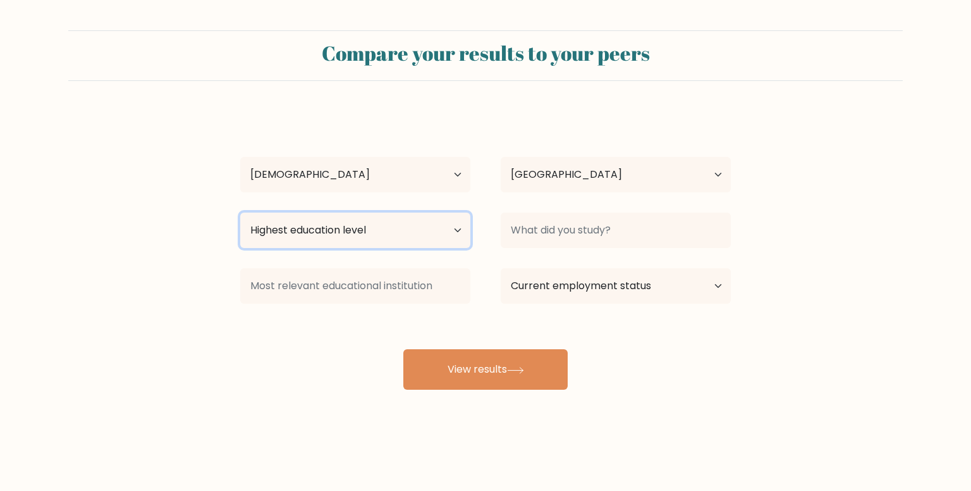
click at [413, 228] on select "Highest education level No schooling Primary Lower Secondary Upper Secondary Oc…" at bounding box center [355, 229] width 230 height 35
select select "upper_secondary"
click at [240, 212] on select "Highest education level No schooling Primary Lower Secondary Upper Secondary Oc…" at bounding box center [355, 229] width 230 height 35
click at [583, 299] on select "Current employment status Employed Student Retired Other / prefer not to answer" at bounding box center [616, 285] width 230 height 35
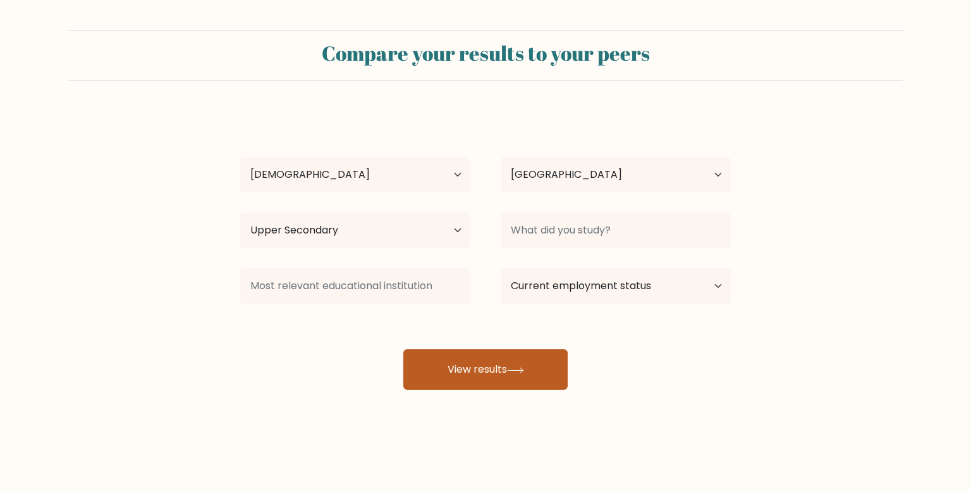
click at [442, 373] on button "View results" at bounding box center [485, 369] width 164 height 40
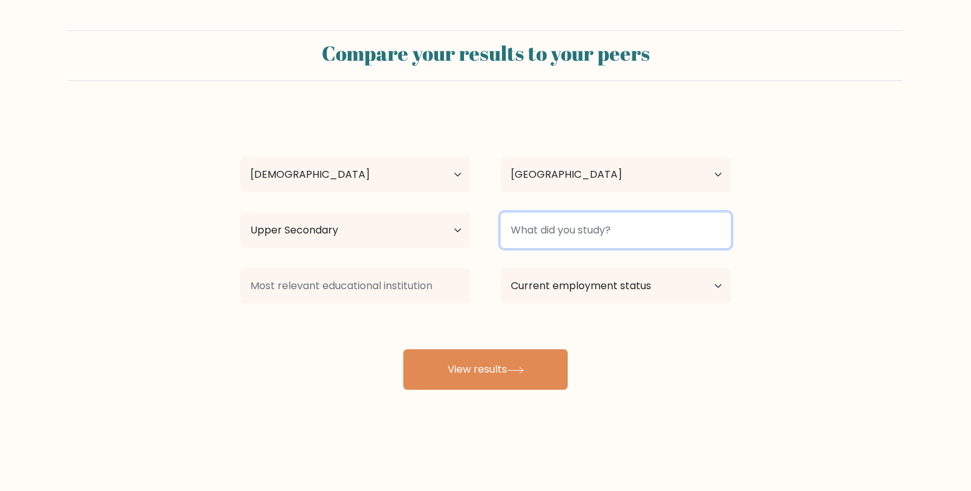
click at [569, 224] on input at bounding box center [616, 229] width 230 height 35
type input "civil"
click at [403, 349] on button "View results" at bounding box center [485, 369] width 164 height 40
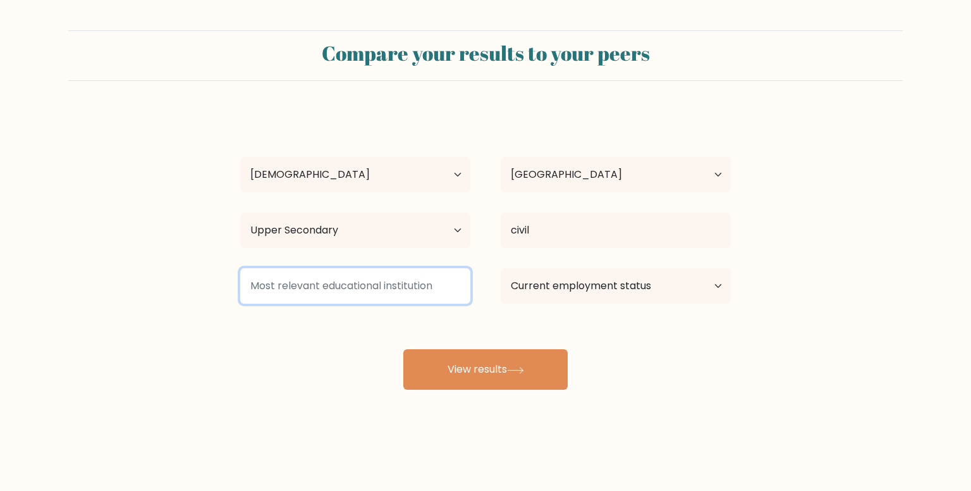
click at [381, 279] on input at bounding box center [355, 285] width 230 height 35
type input "a"
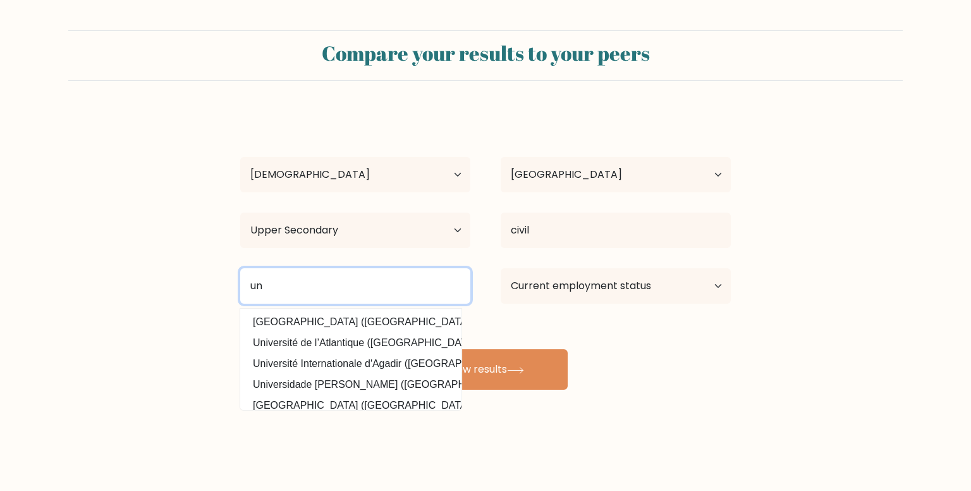
type input "u"
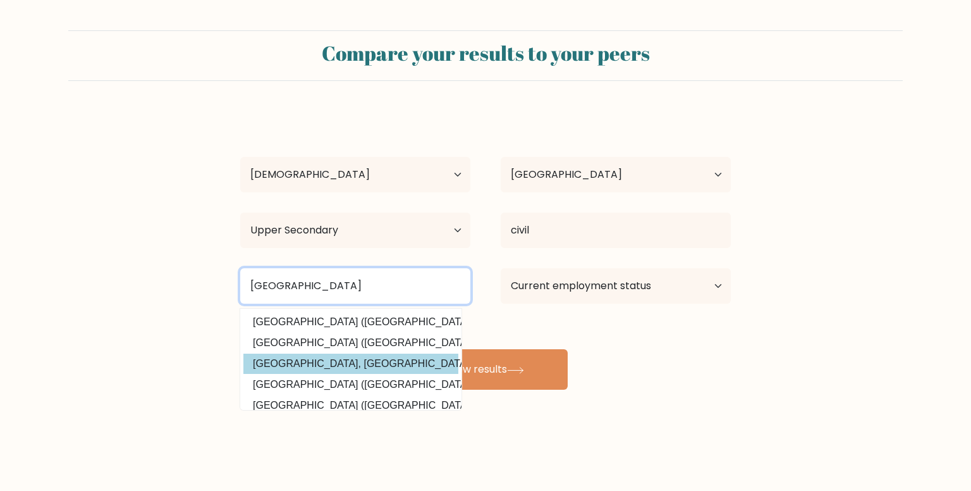
type input "saint louis university"
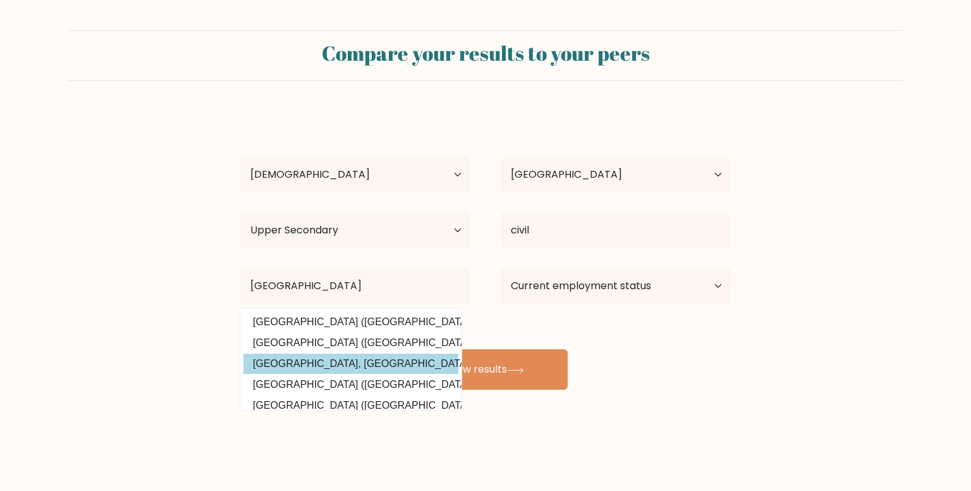
click at [376, 353] on div "rica bobadilla Age Under 18 years old 18-24 years old 25-34 years old 35-44 yea…" at bounding box center [486, 250] width 506 height 278
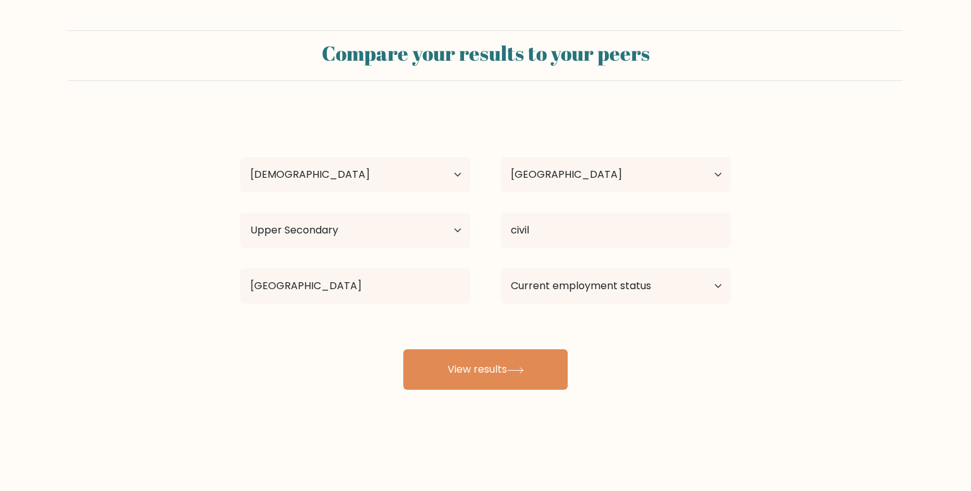
drag, startPoint x: 451, startPoint y: 357, endPoint x: 628, endPoint y: 293, distance: 188.4
click at [587, 315] on div "rica bobadilla Age Under 18 years old 18-24 years old 25-34 years old 35-44 yea…" at bounding box center [486, 250] width 506 height 278
click at [628, 293] on select "Current employment status Employed Student Retired Other / prefer not to answer" at bounding box center [616, 285] width 230 height 35
select select "student"
click at [501, 268] on select "Current employment status Employed Student Retired Other / prefer not to answer" at bounding box center [616, 285] width 230 height 35
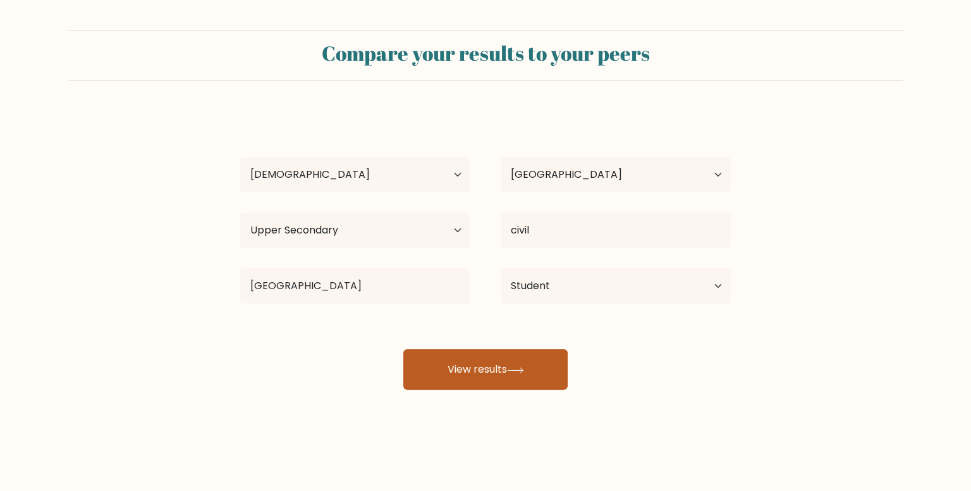
click at [496, 357] on button "View results" at bounding box center [485, 369] width 164 height 40
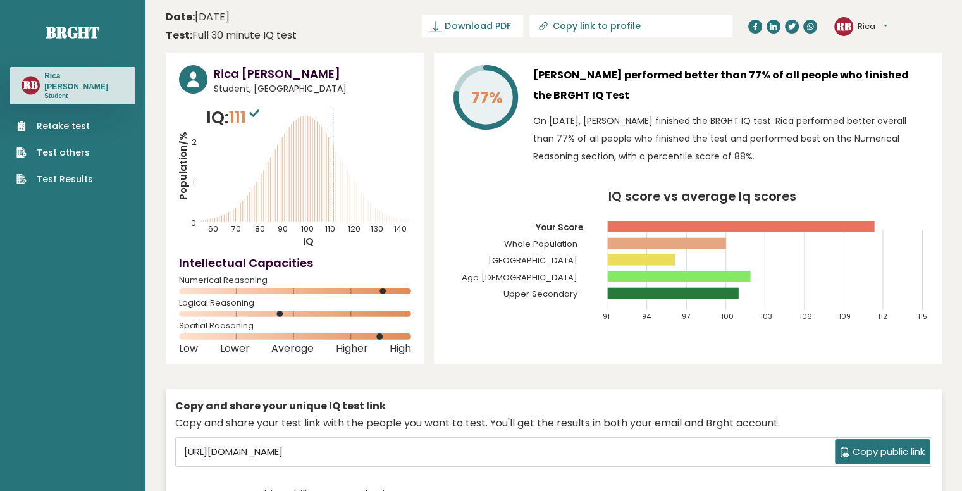
click at [244, 90] on span "Student, Philippines" at bounding box center [312, 88] width 197 height 13
drag, startPoint x: 247, startPoint y: 90, endPoint x: 215, endPoint y: 91, distance: 32.3
click at [215, 91] on span "Student, Philippines" at bounding box center [312, 88] width 197 height 13
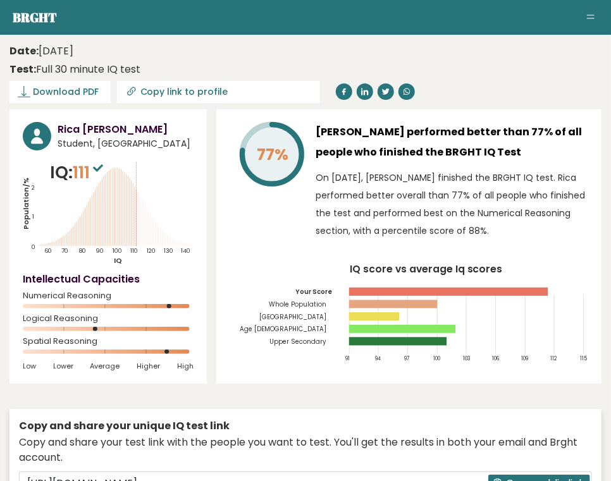
click at [78, 146] on span "Student, Philippines" at bounding box center [126, 143] width 136 height 13
click at [580, 73] on div "Date: October 05, 2025 Test: Full 30 minute IQ test" at bounding box center [295, 61] width 573 height 34
click at [87, 147] on span "Student, Philippines" at bounding box center [126, 143] width 136 height 13
click at [85, 145] on span "Student, Philippines" at bounding box center [126, 143] width 136 height 13
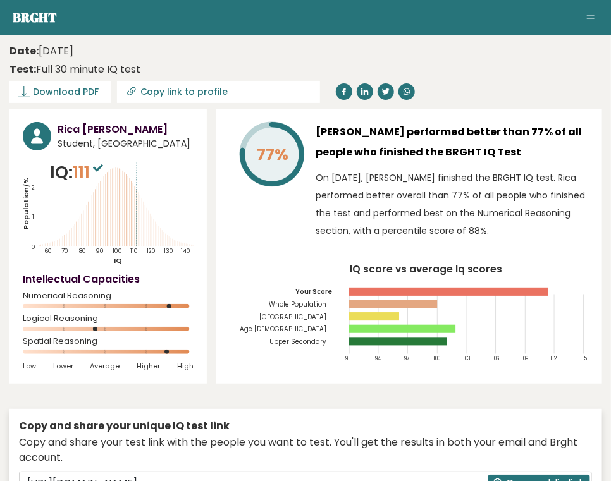
click at [65, 140] on span "Student, Philippines" at bounding box center [126, 143] width 136 height 13
click at [70, 141] on span "Student, Philippines" at bounding box center [126, 143] width 136 height 13
click at [71, 142] on span "Student, Philippines" at bounding box center [126, 143] width 136 height 13
click at [541, 251] on div "77% Rica Bobadilla performed better than 77% of all people who finished the BRG…" at bounding box center [408, 246] width 385 height 274
